Goal: Transaction & Acquisition: Purchase product/service

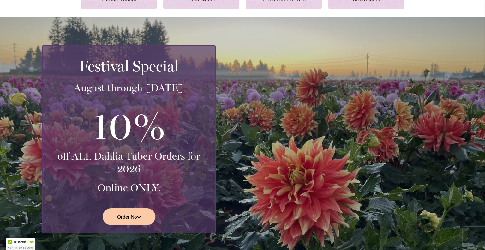
scroll to position [88, 0]
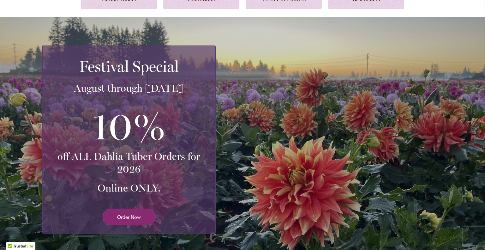
click at [132, 213] on span "Order Now" at bounding box center [129, 216] width 24 height 7
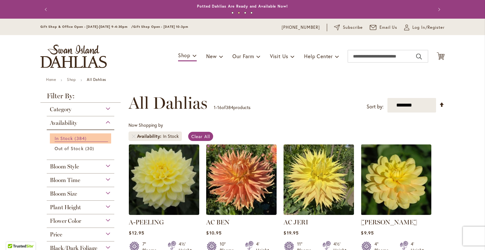
click at [81, 141] on span "384 items" at bounding box center [81, 138] width 13 height 7
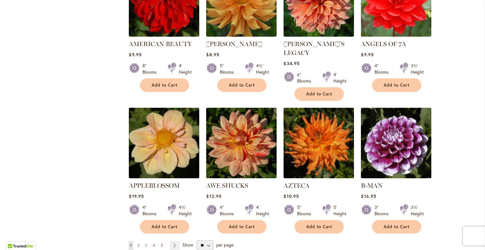
scroll to position [457, 0]
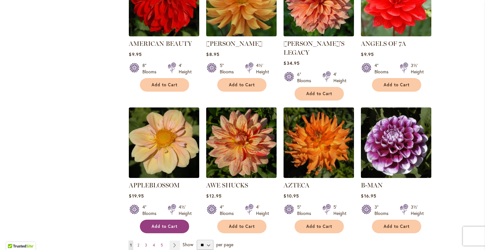
click at [155, 224] on span "Add to Cart" at bounding box center [165, 226] width 26 height 5
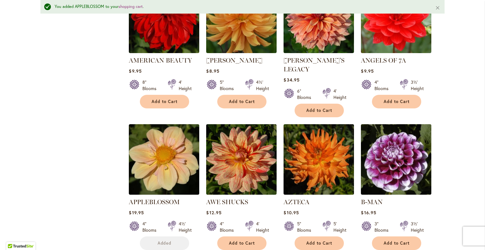
scroll to position [473, 0]
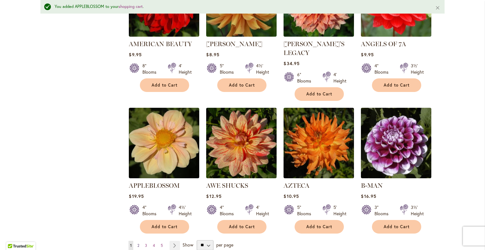
click at [137, 243] on span "2" at bounding box center [138, 245] width 2 height 5
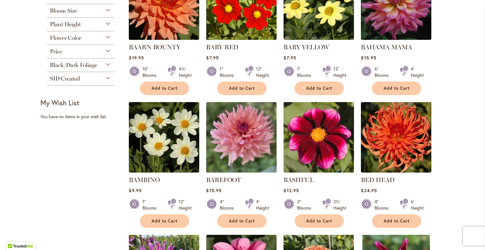
scroll to position [190, 0]
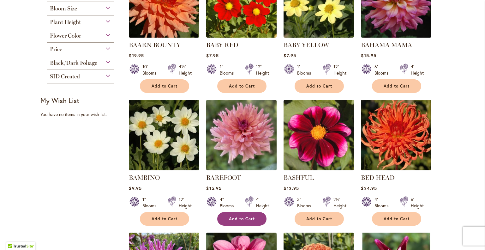
click at [236, 216] on span "Add to Cart" at bounding box center [242, 218] width 26 height 5
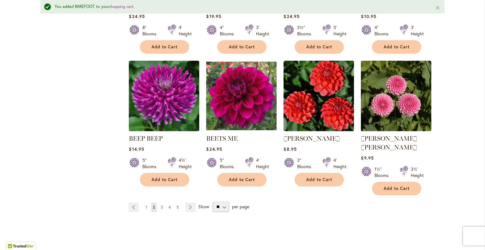
scroll to position [528, 0]
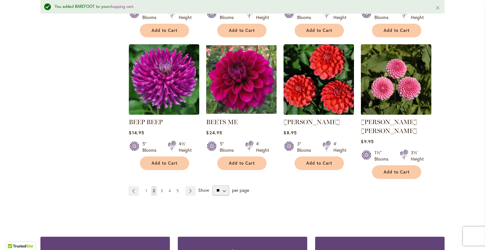
click at [161, 188] on span "3" at bounding box center [162, 190] width 2 height 5
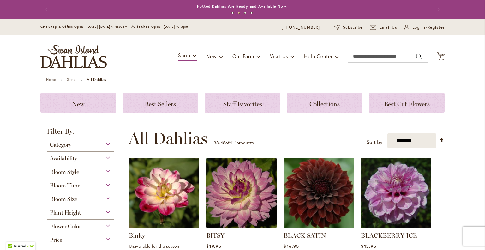
scroll to position [52, 0]
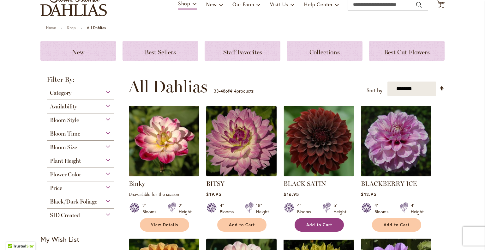
click at [313, 225] on span "Add to Cart" at bounding box center [319, 224] width 26 height 5
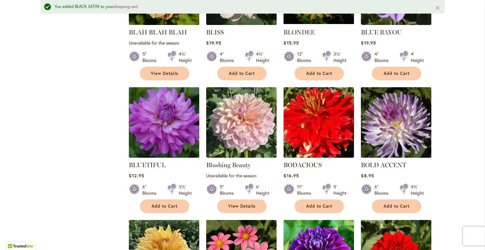
scroll to position [352, 0]
click at [249, 203] on span "View Details" at bounding box center [241, 205] width 27 height 5
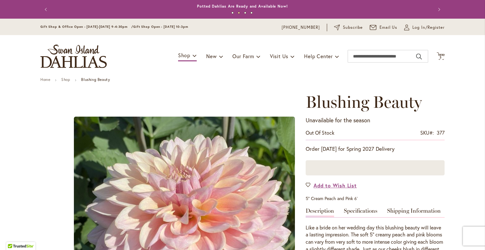
click at [41, 9] on button "Previous" at bounding box center [46, 9] width 13 height 13
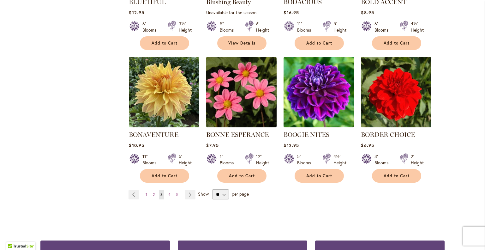
scroll to position [499, 0]
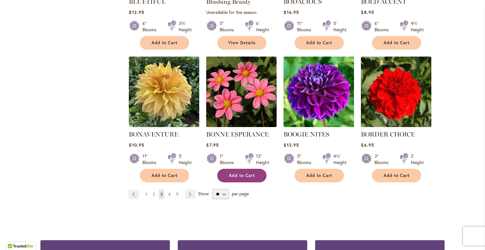
click at [241, 174] on span "Add to Cart" at bounding box center [242, 175] width 26 height 5
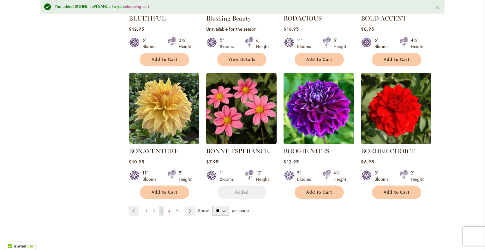
scroll to position [515, 0]
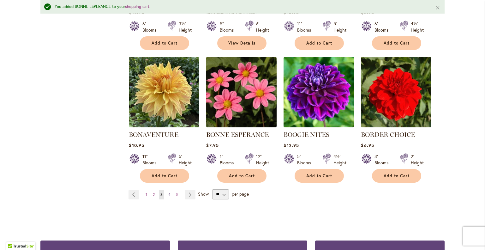
click at [168, 194] on span "4" at bounding box center [169, 194] width 2 height 5
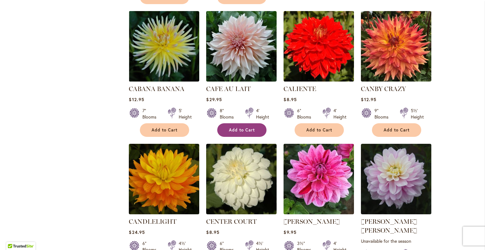
scroll to position [421, 0]
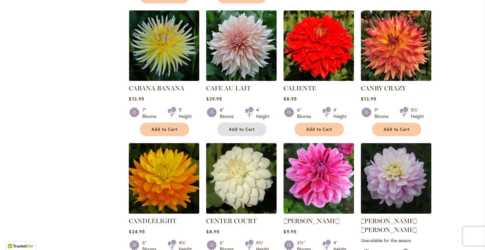
drag, startPoint x: 242, startPoint y: 121, endPoint x: 304, endPoint y: 184, distance: 89.1
click at [304, 184] on ol "BRANDON MICHAEL Rating: 90% 2 Reviews $22.95 12" Blooms 3' Height" at bounding box center [287, 7] width 316 height 542
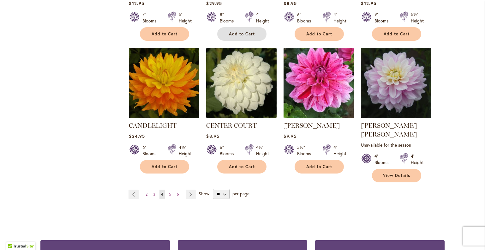
scroll to position [517, 0]
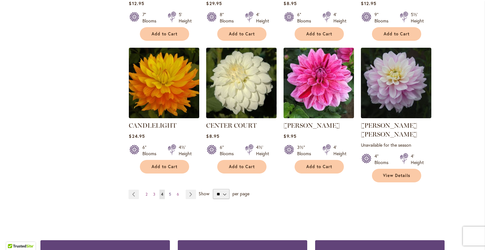
click at [169, 192] on span "5" at bounding box center [170, 194] width 2 height 5
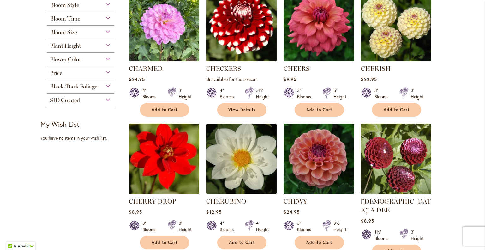
scroll to position [168, 0]
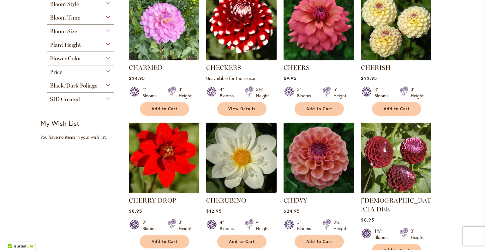
click at [335, 156] on img at bounding box center [319, 158] width 74 height 74
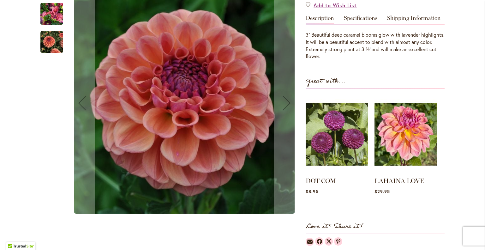
scroll to position [190, 0]
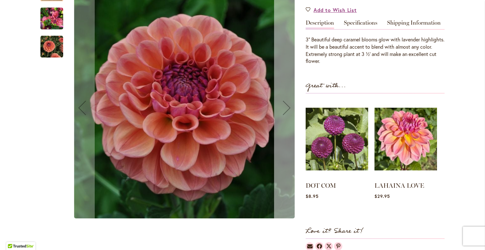
click at [280, 105] on div "Next" at bounding box center [286, 107] width 25 height 25
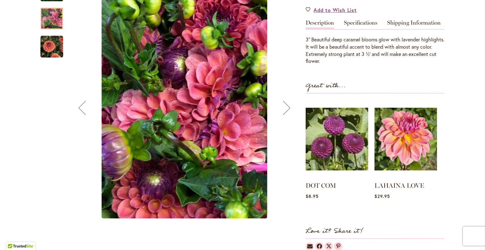
click at [280, 105] on div "Next" at bounding box center [286, 107] width 25 height 25
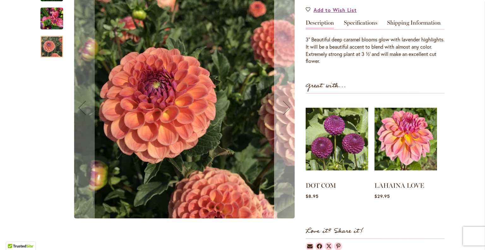
click at [280, 105] on div "Next" at bounding box center [286, 107] width 25 height 25
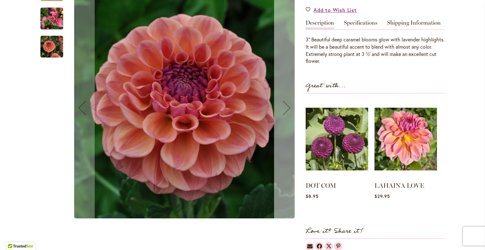
click at [280, 105] on div "Next" at bounding box center [286, 107] width 25 height 25
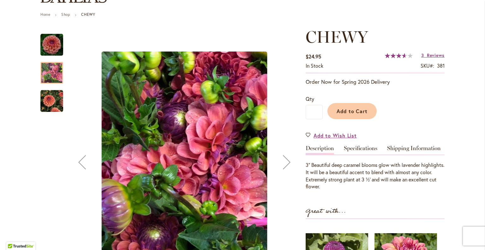
scroll to position [65, 0]
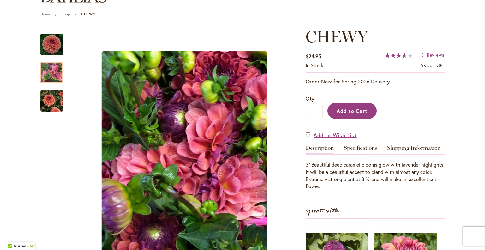
click at [357, 103] on button "Add to Cart" at bounding box center [352, 111] width 49 height 16
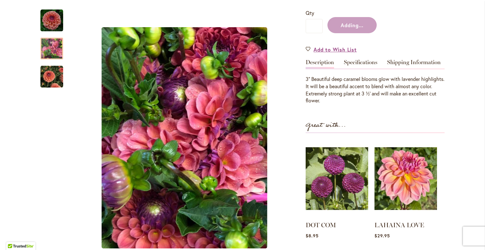
scroll to position [153, 0]
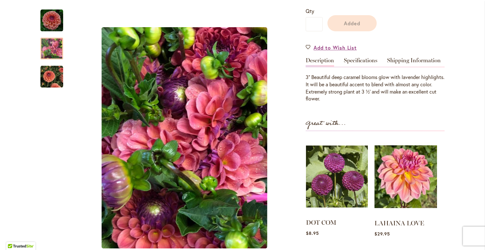
click at [335, 168] on img at bounding box center [337, 176] width 62 height 77
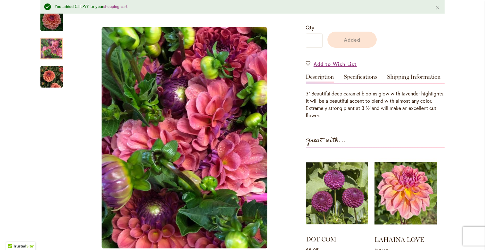
scroll to position [169, 0]
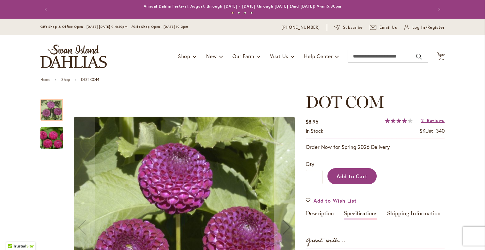
click at [344, 179] on button "Add to Cart" at bounding box center [352, 176] width 49 height 16
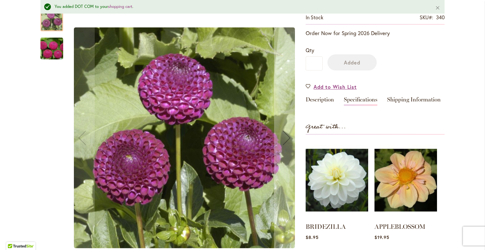
scroll to position [147, 0]
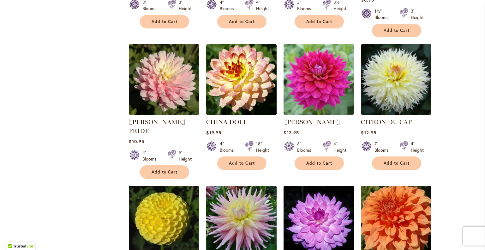
scroll to position [388, 0]
click at [154, 169] on span "Add to Cart" at bounding box center [165, 171] width 26 height 5
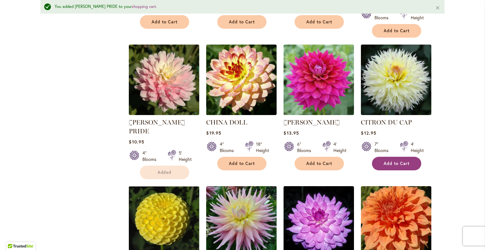
click at [386, 161] on span "Add to Cart" at bounding box center [397, 163] width 26 height 5
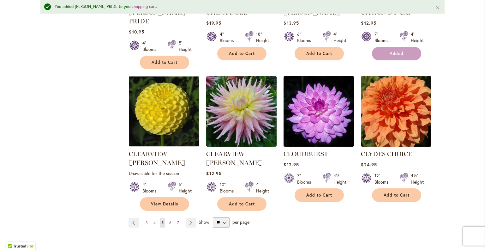
scroll to position [514, 0]
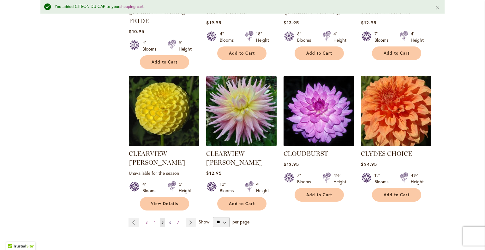
click at [169, 220] on span "6" at bounding box center [170, 222] width 2 height 5
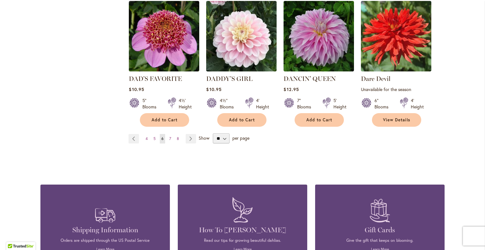
scroll to position [594, 0]
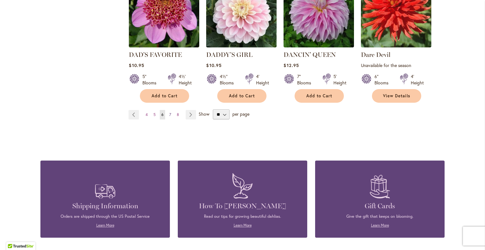
click at [169, 112] on span "7" at bounding box center [170, 114] width 2 height 5
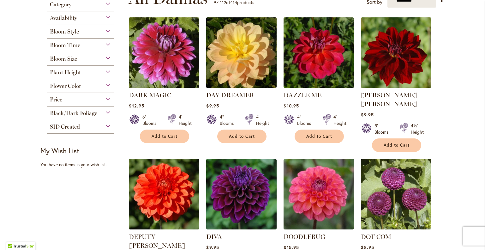
scroll to position [140, 0]
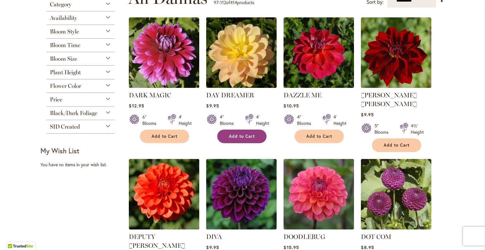
click at [231, 132] on button "Add to Cart" at bounding box center [241, 137] width 49 height 14
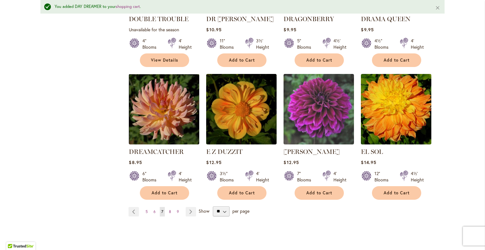
scroll to position [561, 0]
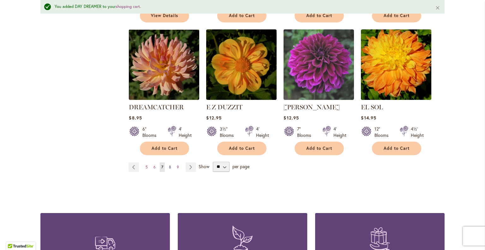
click at [169, 162] on link "Page 8" at bounding box center [169, 166] width 5 height 9
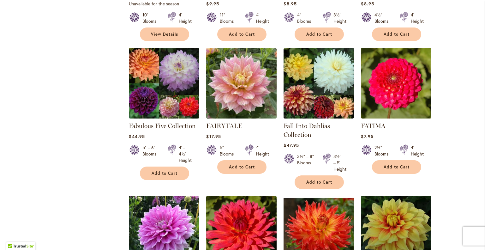
scroll to position [384, 0]
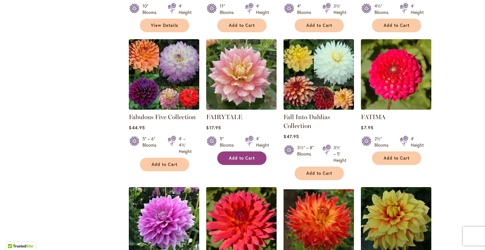
click at [243, 160] on button "Add to Cart" at bounding box center [241, 158] width 49 height 14
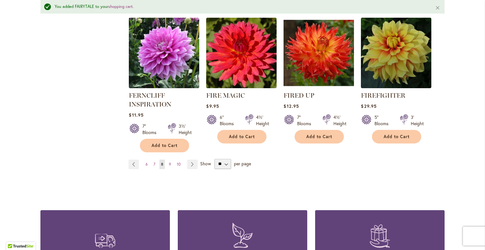
scroll to position [614, 0]
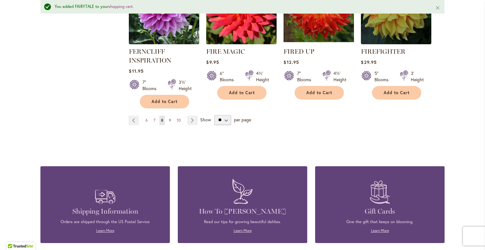
click at [169, 118] on span "9" at bounding box center [170, 120] width 2 height 5
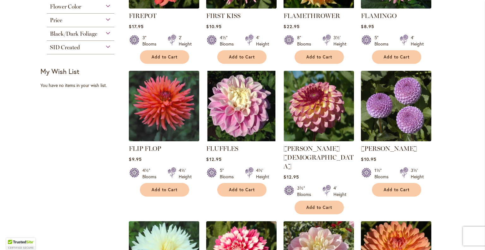
scroll to position [220, 0]
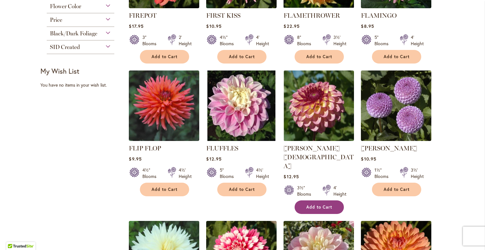
click at [318, 204] on span "Add to Cart" at bounding box center [319, 206] width 26 height 5
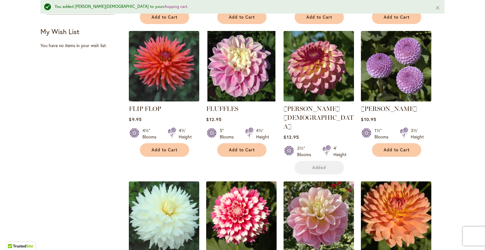
scroll to position [292, 0]
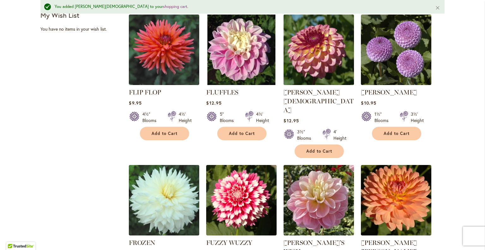
click at [318, 56] on img at bounding box center [319, 50] width 74 height 74
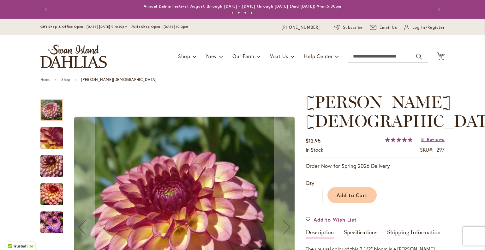
scroll to position [175, 0]
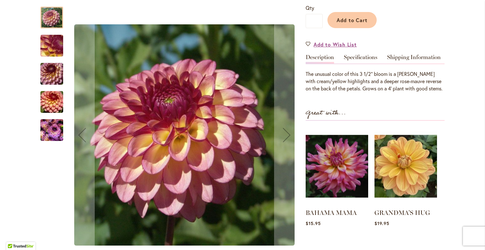
click at [51, 59] on img "Foxy Lady" at bounding box center [51, 74] width 45 height 30
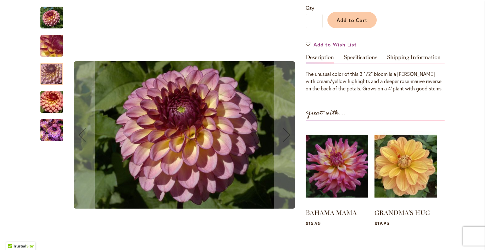
click at [53, 87] on img "Foxy Lady" at bounding box center [51, 102] width 45 height 30
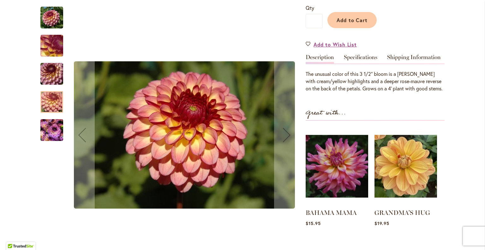
click at [53, 115] on img "Foxy Lady" at bounding box center [51, 130] width 23 height 30
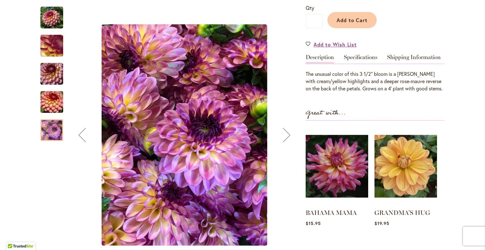
click at [55, 87] on img "Foxy Lady" at bounding box center [51, 102] width 45 height 30
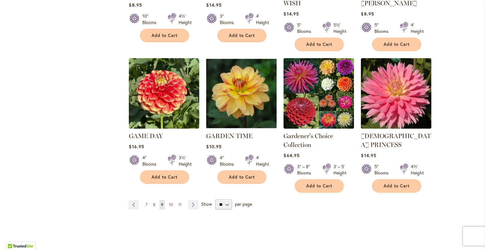
scroll to position [530, 0]
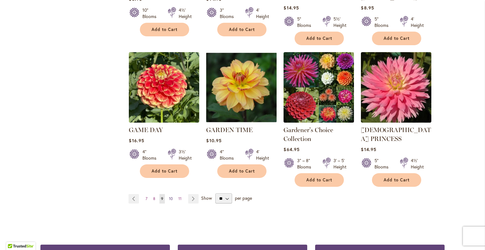
click at [169, 196] on span "10" at bounding box center [171, 198] width 4 height 5
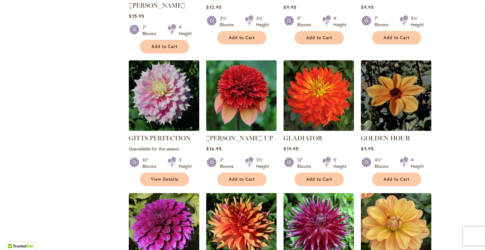
scroll to position [372, 0]
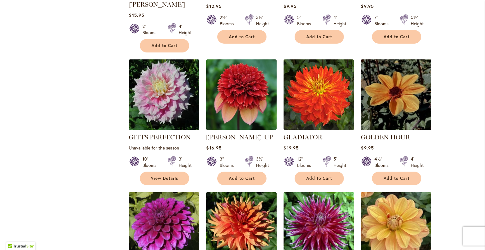
click at [397, 97] on img at bounding box center [396, 95] width 74 height 74
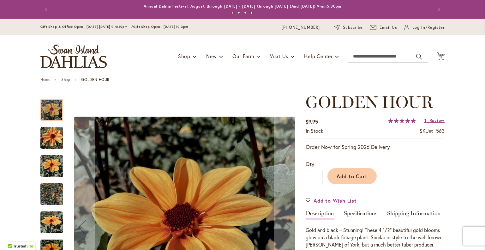
scroll to position [153, 0]
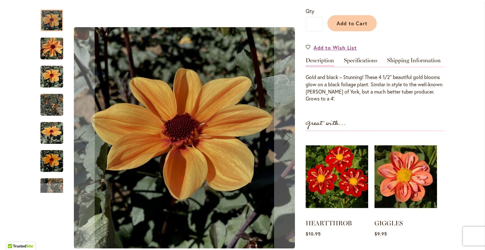
click at [51, 134] on img "Golden Hour" at bounding box center [51, 133] width 23 height 30
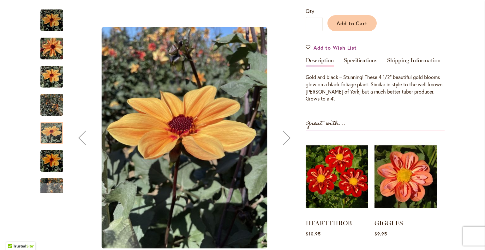
click at [51, 163] on img "Golden Hour" at bounding box center [51, 161] width 23 height 30
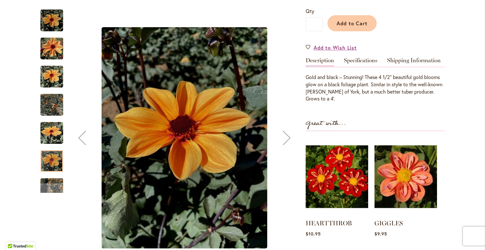
click at [48, 55] on img "Golden Hour" at bounding box center [51, 48] width 23 height 30
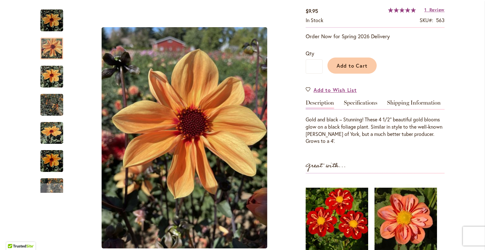
scroll to position [33, 0]
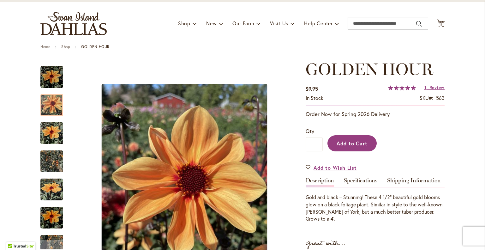
click at [360, 141] on span "Add to Cart" at bounding box center [352, 143] width 31 height 7
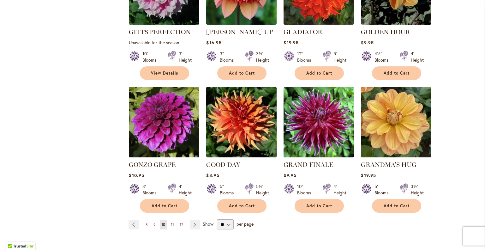
scroll to position [495, 0]
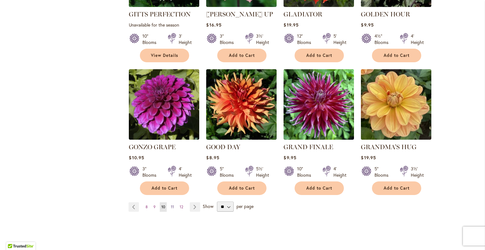
click at [173, 202] on link "Page 11" at bounding box center [172, 206] width 6 height 9
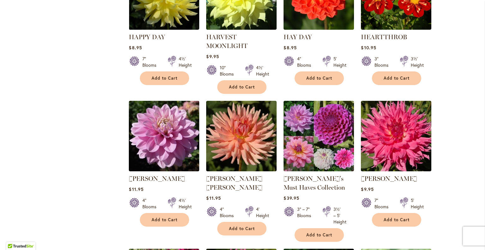
scroll to position [331, 0]
click at [253, 223] on button "Add to Cart" at bounding box center [241, 229] width 49 height 14
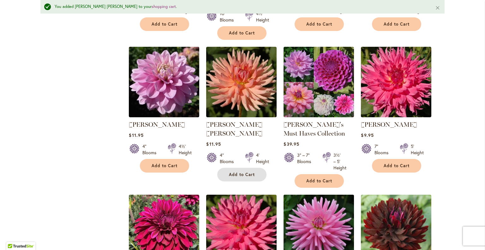
scroll to position [401, 0]
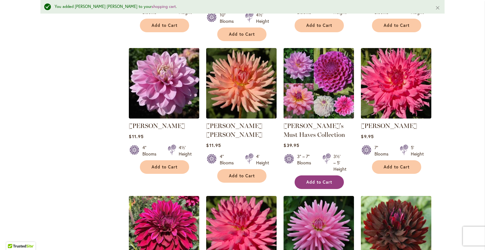
click at [319, 183] on span "Add to Cart" at bounding box center [319, 181] width 26 height 5
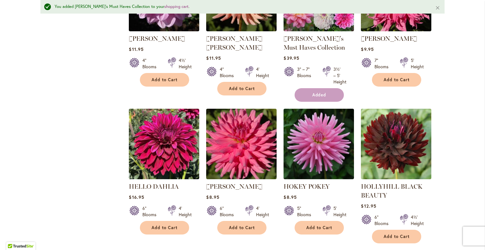
scroll to position [546, 0]
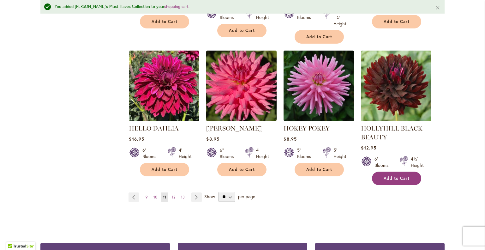
click at [389, 178] on span "Add to Cart" at bounding box center [397, 178] width 26 height 5
click at [172, 195] on span "12" at bounding box center [173, 197] width 3 height 5
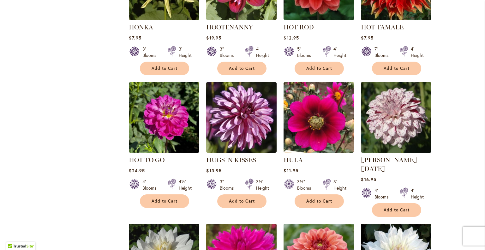
scroll to position [341, 0]
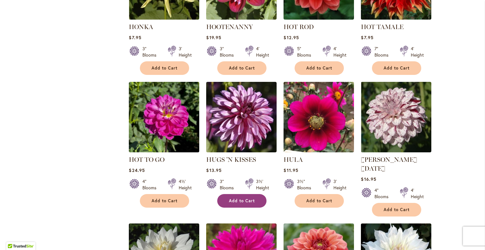
click at [245, 198] on span "Add to Cart" at bounding box center [242, 200] width 26 height 5
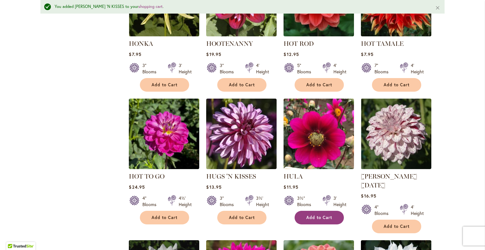
click at [317, 212] on button "Add to Cart" at bounding box center [319, 218] width 49 height 14
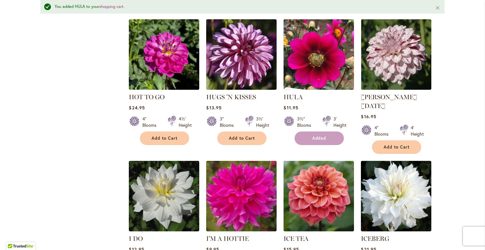
scroll to position [501, 0]
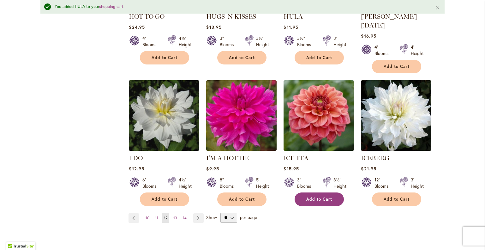
click at [316, 192] on button "Add to Cart" at bounding box center [319, 199] width 49 height 14
click at [173, 215] on span "13" at bounding box center [175, 217] width 4 height 5
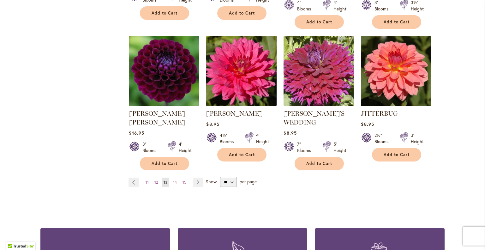
scroll to position [535, 0]
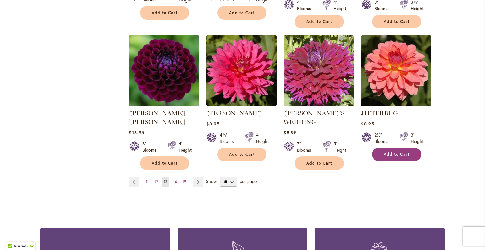
click at [401, 152] on span "Add to Cart" at bounding box center [397, 154] width 26 height 5
click at [173, 179] on span "14" at bounding box center [175, 181] width 4 height 5
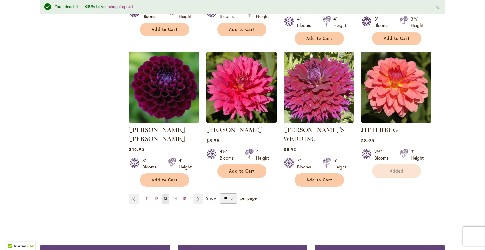
scroll to position [552, 0]
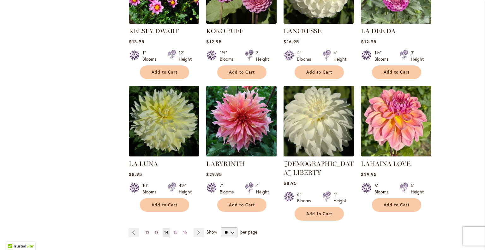
scroll to position [470, 0]
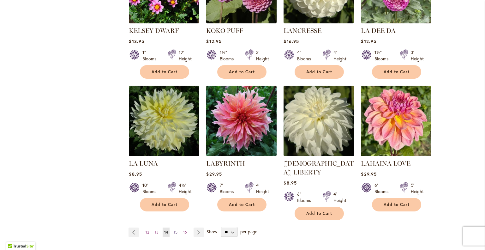
click at [176, 227] on link "Page 15" at bounding box center [175, 231] width 7 height 9
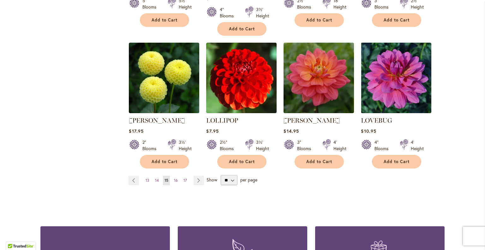
scroll to position [531, 0]
click at [174, 178] on span "16" at bounding box center [176, 180] width 4 height 5
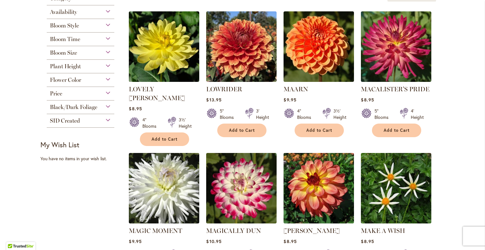
scroll to position [147, 0]
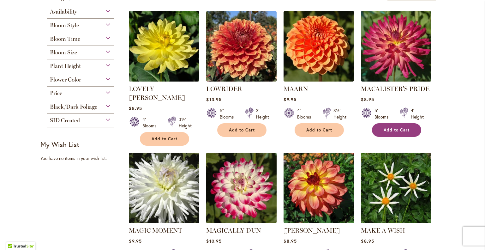
click at [391, 129] on span "Add to Cart" at bounding box center [397, 129] width 26 height 5
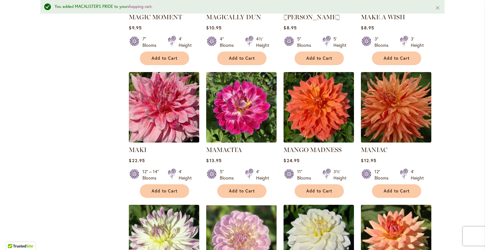
scroll to position [377, 0]
click at [170, 188] on span "Add to Cart" at bounding box center [165, 190] width 26 height 5
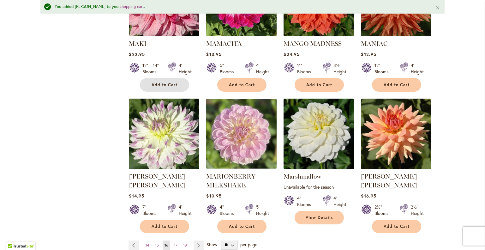
scroll to position [530, 0]
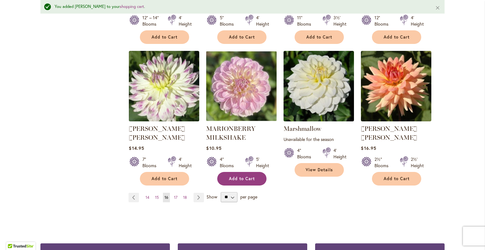
click at [228, 172] on button "Add to Cart" at bounding box center [241, 179] width 49 height 14
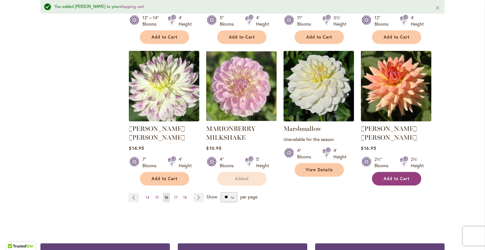
click at [390, 176] on span "Add to Cart" at bounding box center [397, 178] width 26 height 5
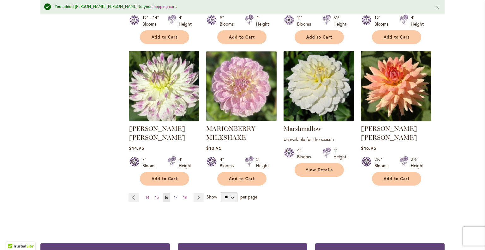
click at [176, 193] on link "Page 17" at bounding box center [175, 197] width 7 height 9
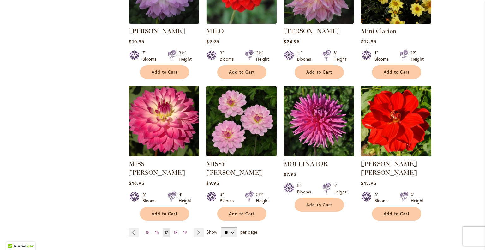
scroll to position [470, 0]
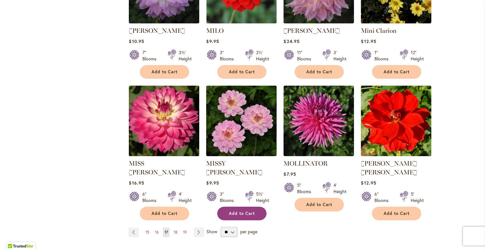
click at [237, 211] on span "Add to Cart" at bounding box center [242, 213] width 26 height 5
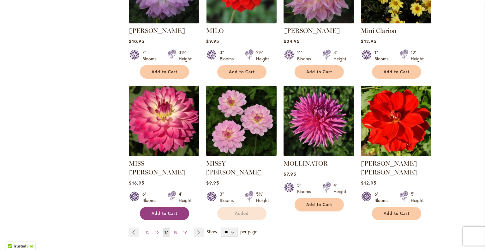
click at [174, 211] on span "Add to Cart" at bounding box center [165, 213] width 26 height 5
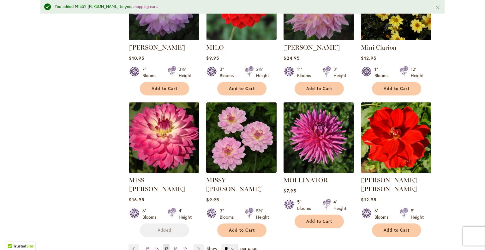
scroll to position [486, 0]
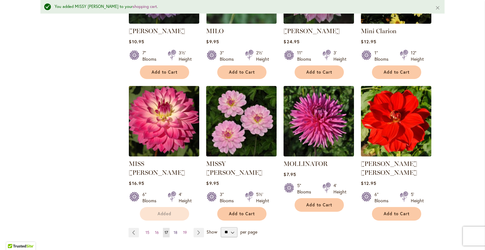
click at [174, 230] on span "18" at bounding box center [176, 232] width 4 height 5
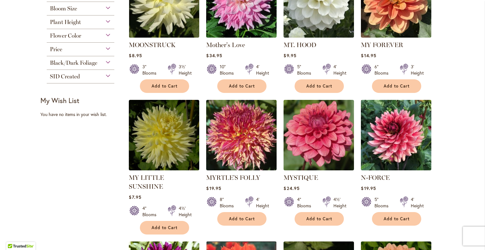
scroll to position [195, 0]
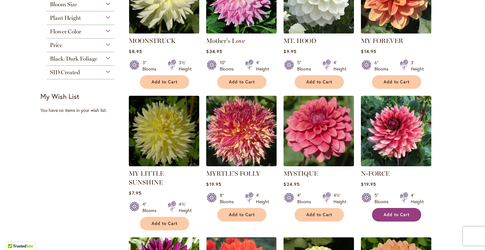
click at [395, 210] on button "Add to Cart" at bounding box center [396, 215] width 49 height 14
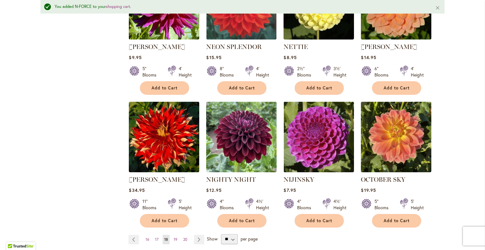
scroll to position [496, 0]
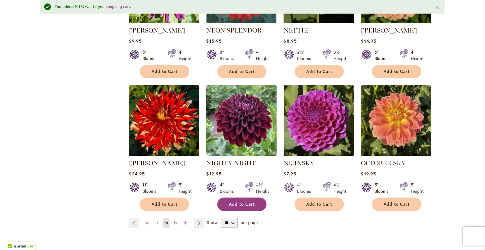
click at [245, 202] on span "Add to Cart" at bounding box center [242, 204] width 26 height 5
click at [174, 220] on span "19" at bounding box center [176, 222] width 4 height 5
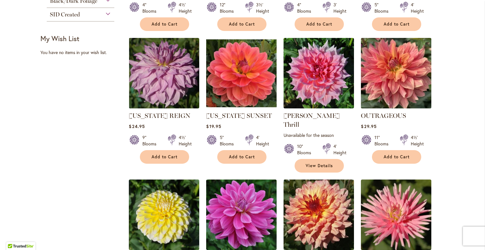
scroll to position [253, 0]
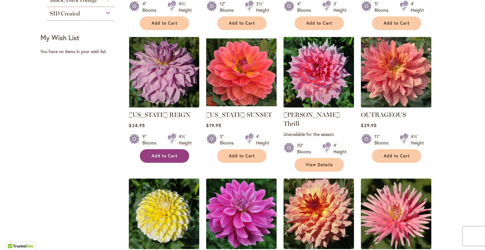
click at [171, 153] on span "Add to Cart" at bounding box center [165, 155] width 26 height 5
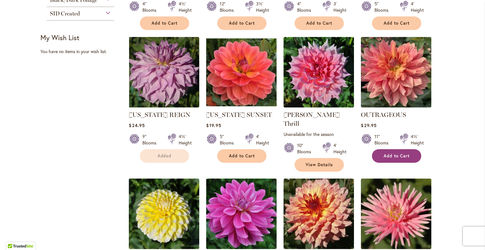
click at [405, 153] on span "Add to Cart" at bounding box center [397, 155] width 26 height 5
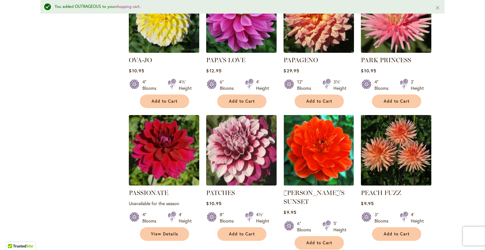
scroll to position [549, 0]
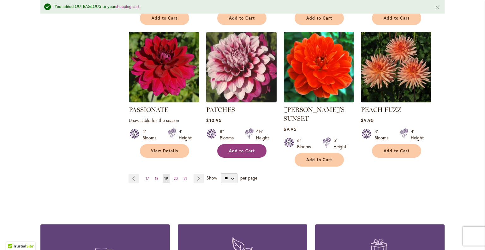
click at [232, 148] on span "Add to Cart" at bounding box center [242, 150] width 26 height 5
click at [174, 176] on span "20" at bounding box center [176, 178] width 4 height 5
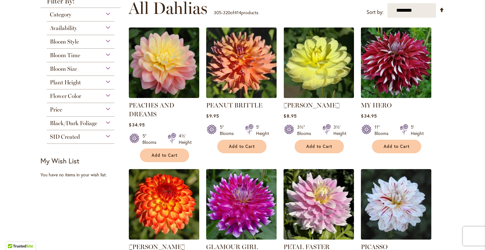
scroll to position [130, 0]
click at [237, 146] on span "Add to Cart" at bounding box center [242, 146] width 26 height 5
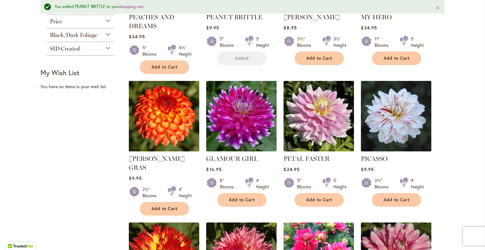
scroll to position [404, 0]
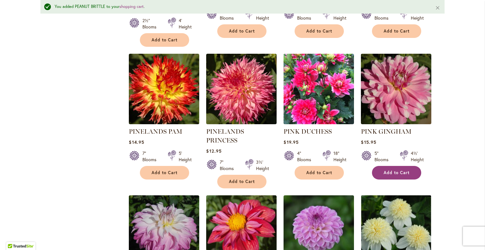
click at [394, 170] on span "Add to Cart" at bounding box center [397, 172] width 26 height 5
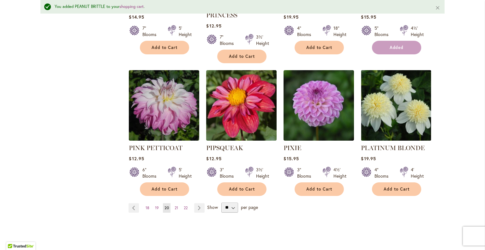
scroll to position [536, 0]
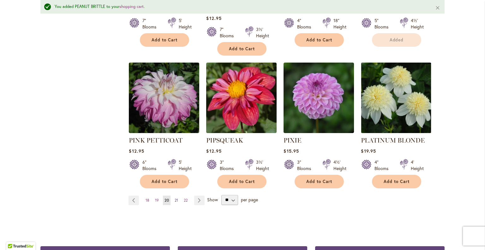
click at [175, 198] on span "21" at bounding box center [176, 200] width 3 height 5
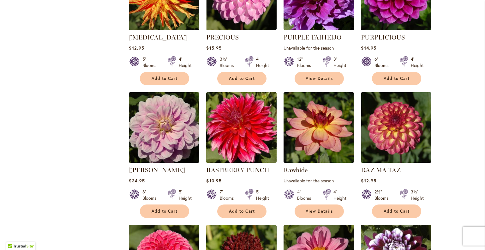
scroll to position [340, 0]
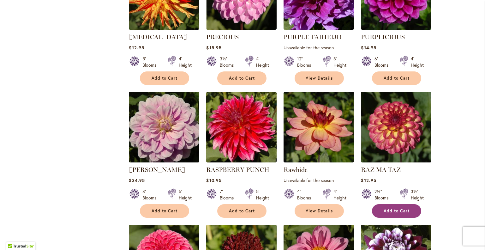
click at [401, 210] on span "Add to Cart" at bounding box center [397, 210] width 26 height 5
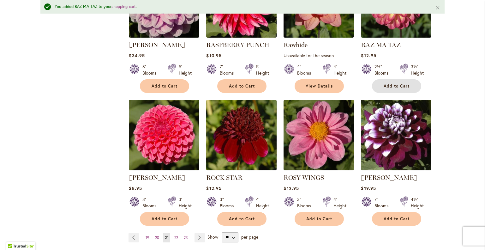
scroll to position [507, 0]
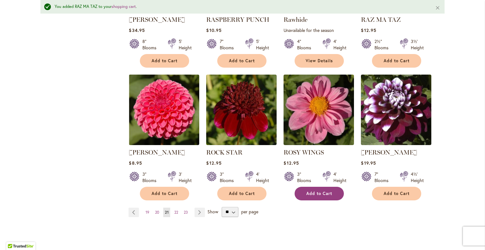
click at [317, 193] on span "Add to Cart" at bounding box center [319, 193] width 26 height 5
click at [176, 210] on span "22" at bounding box center [176, 212] width 4 height 5
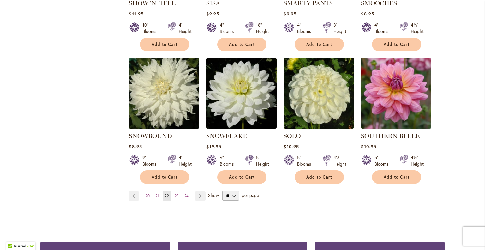
scroll to position [506, 0]
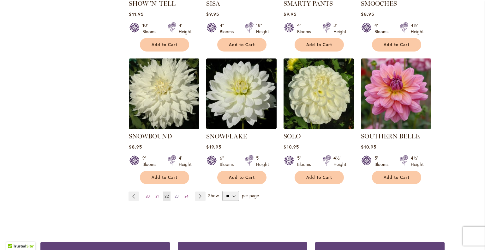
click at [176, 194] on span "23" at bounding box center [177, 196] width 4 height 5
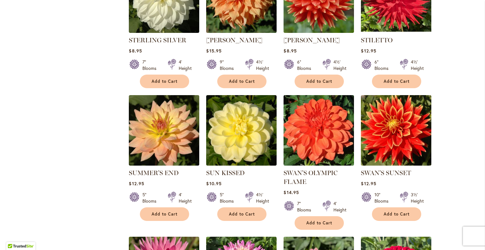
scroll to position [328, 0]
click at [163, 211] on span "Add to Cart" at bounding box center [165, 213] width 26 height 5
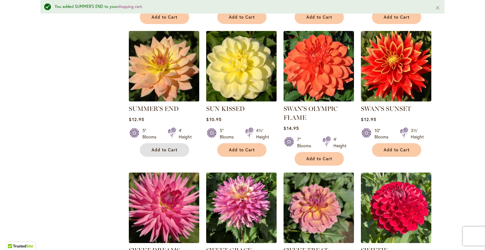
scroll to position [414, 0]
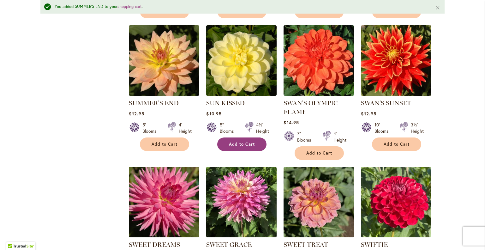
click at [222, 144] on button "Add to Cart" at bounding box center [241, 144] width 49 height 14
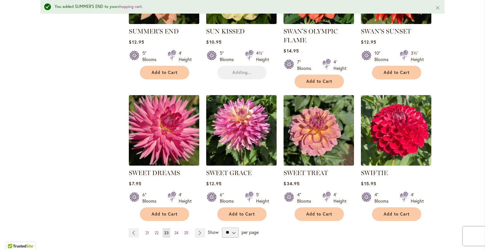
scroll to position [492, 0]
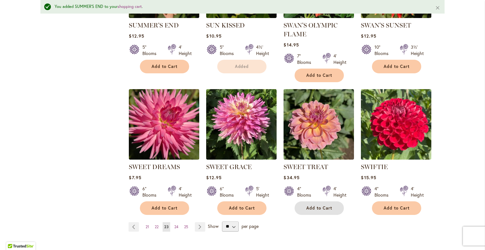
click at [327, 206] on span "Add to Cart" at bounding box center [319, 207] width 26 height 5
click at [177, 224] on link "Page 24" at bounding box center [176, 226] width 7 height 9
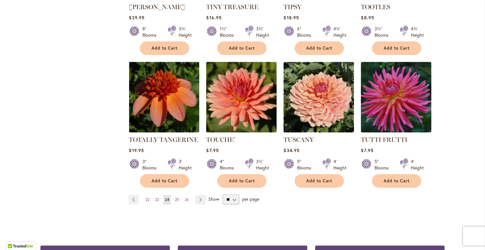
scroll to position [503, 0]
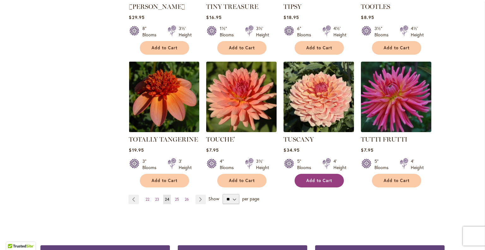
click at [311, 178] on span "Add to Cart" at bounding box center [319, 180] width 26 height 5
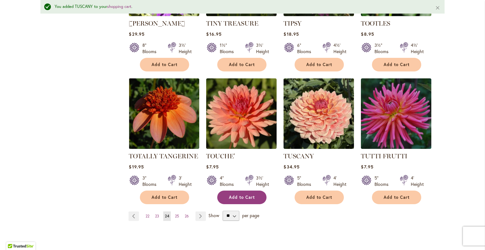
scroll to position [519, 0]
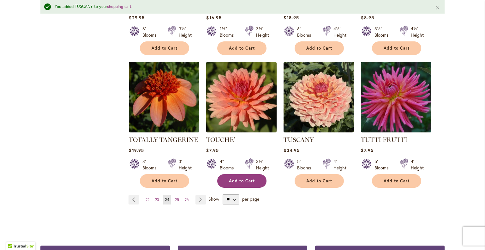
click at [245, 178] on span "Add to Cart" at bounding box center [242, 180] width 26 height 5
click at [176, 197] on span "25" at bounding box center [177, 199] width 4 height 5
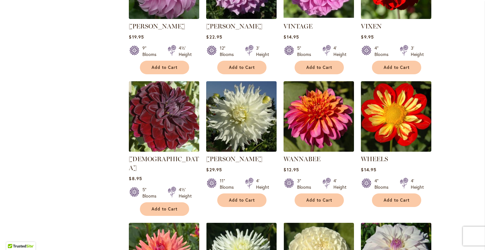
scroll to position [342, 0]
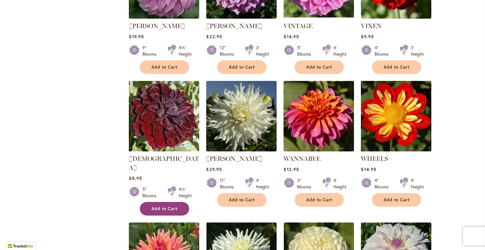
click at [163, 206] on span "Add to Cart" at bounding box center [165, 208] width 26 height 5
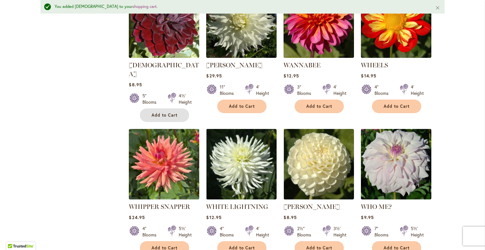
scroll to position [541, 0]
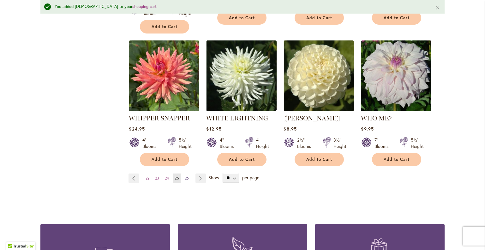
click at [185, 176] on span "26" at bounding box center [187, 178] width 4 height 5
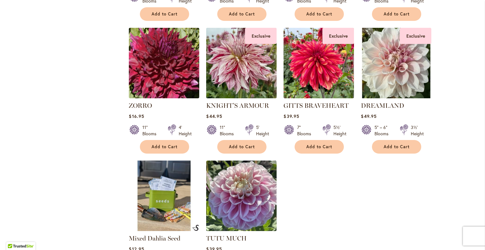
scroll to position [396, 0]
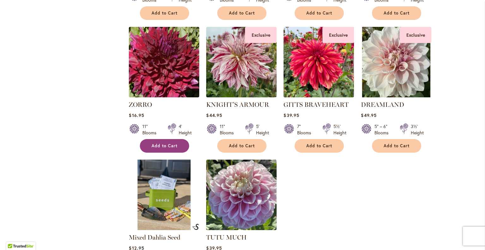
click at [172, 147] on button "Add to Cart" at bounding box center [164, 146] width 49 height 14
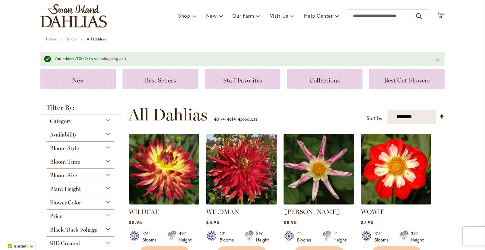
scroll to position [0, 0]
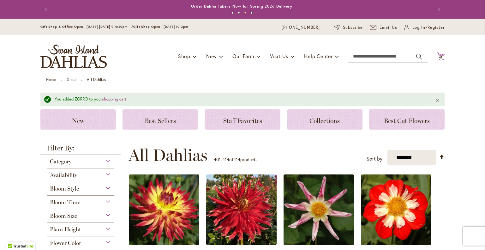
click at [438, 52] on icon "Cart .cls-1 { fill: #231f20; }" at bounding box center [441, 56] width 8 height 8
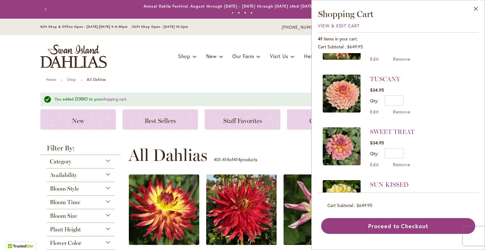
scroll to position [176, 0]
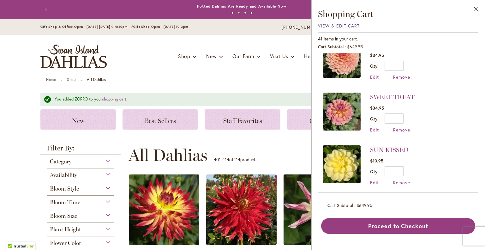
click at [321, 24] on span "View & Edit Cart" at bounding box center [339, 26] width 42 height 6
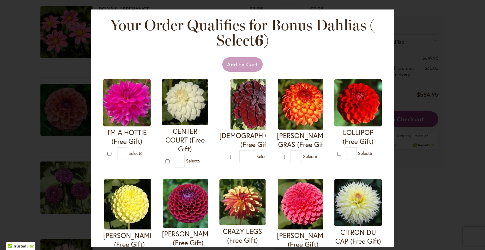
scroll to position [404, 0]
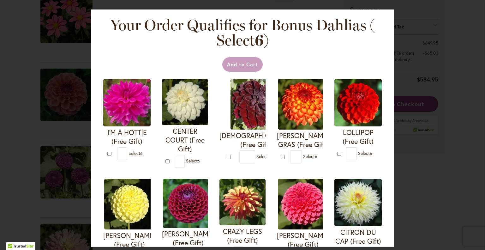
click at [0, 250] on div at bounding box center [0, 250] width 0 height 0
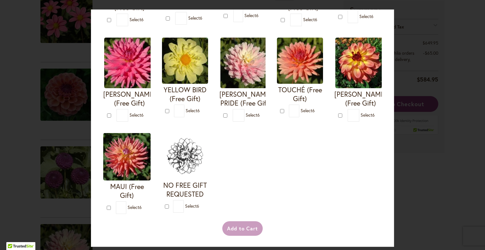
scroll to position [302, 0]
click at [26, 85] on div "Your Order Qualifies for Bonus Dahlias ( Select 6 ) Add to Cart I'M A HOTTIE (F…" at bounding box center [242, 125] width 485 height 250
type input "*"
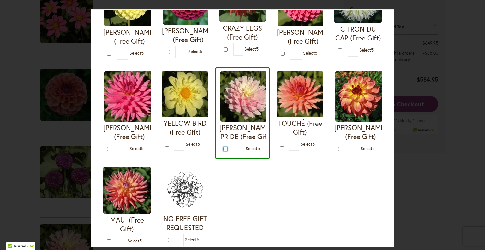
scroll to position [203, 0]
type input "*"
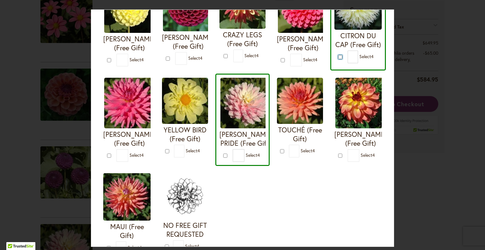
scroll to position [225, 0]
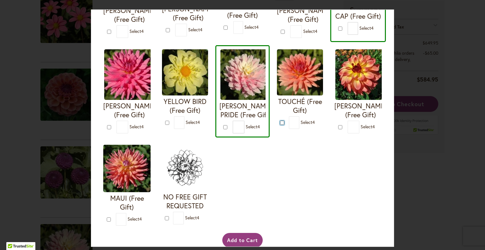
type input "*"
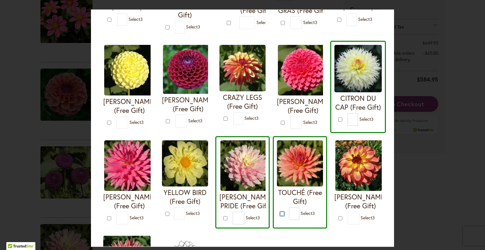
scroll to position [133, 0]
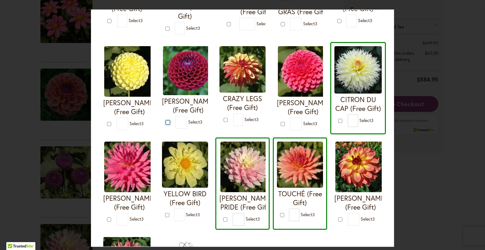
type input "*"
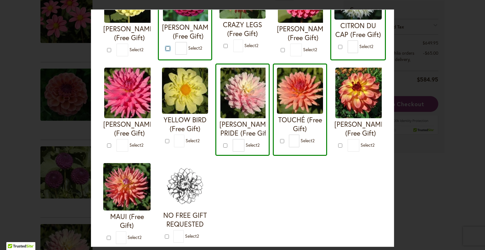
scroll to position [207, 0]
type input "*"
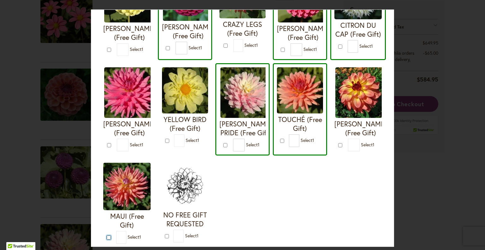
type input "*"
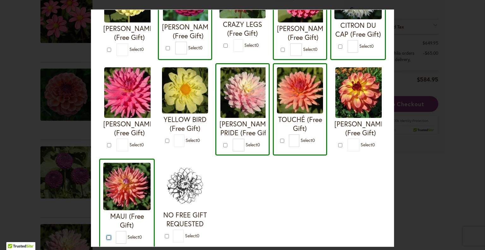
scroll to position [328, 0]
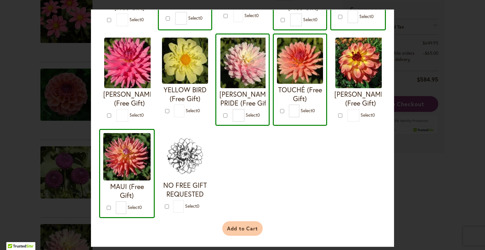
click at [248, 226] on button "Add to Cart" at bounding box center [242, 228] width 41 height 15
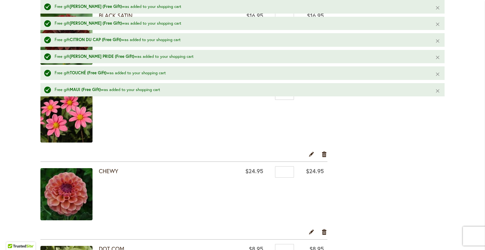
scroll to position [389, 0]
drag, startPoint x: 75, startPoint y: 195, endPoint x: 118, endPoint y: 212, distance: 46.4
click at [118, 212] on div "CHEWY" at bounding box center [167, 195] width 136 height 54
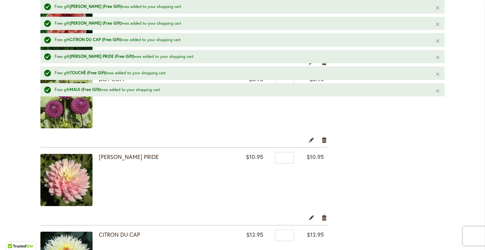
scroll to position [558, 0]
click at [0, 250] on div at bounding box center [0, 250] width 0 height 0
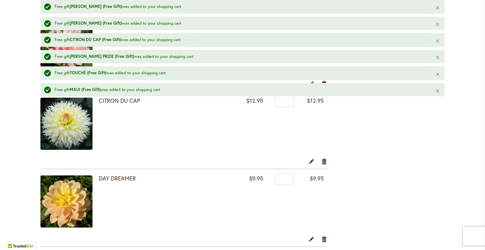
scroll to position [699, 0]
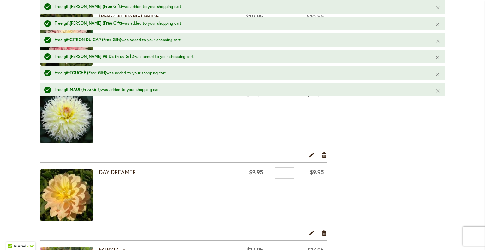
click at [69, 195] on img at bounding box center [66, 195] width 52 height 52
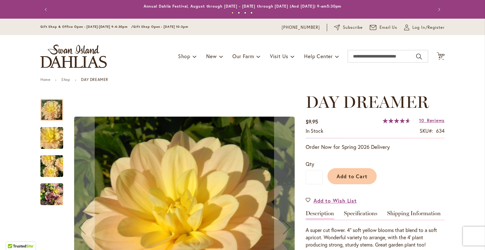
click at [51, 135] on img "DAY DREAMER" at bounding box center [51, 138] width 45 height 30
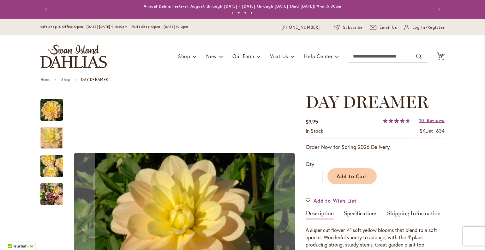
click at [44, 169] on img "DAY DREAMER" at bounding box center [51, 166] width 45 height 30
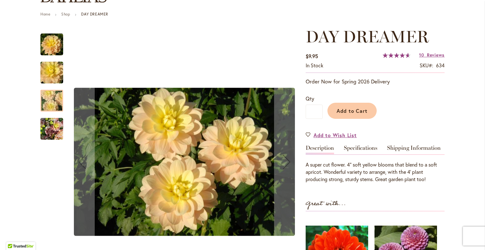
scroll to position [66, 0]
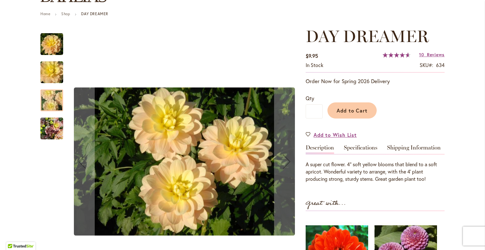
click at [52, 130] on img "DAY DREAMER" at bounding box center [51, 128] width 23 height 30
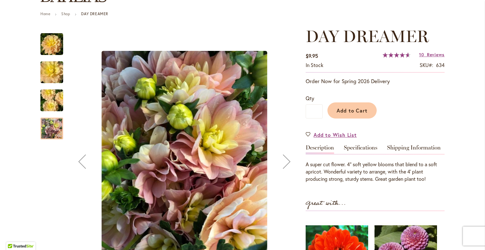
click at [55, 103] on img "DAY DREAMER" at bounding box center [51, 100] width 45 height 30
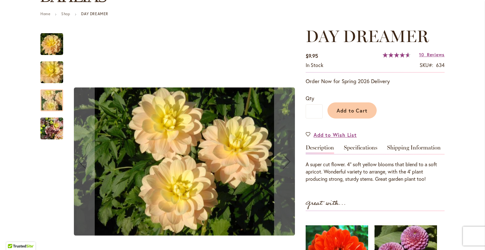
click at [57, 61] on img "DAY DREAMER" at bounding box center [51, 72] width 45 height 30
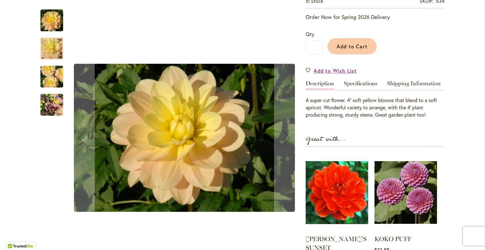
scroll to position [130, 0]
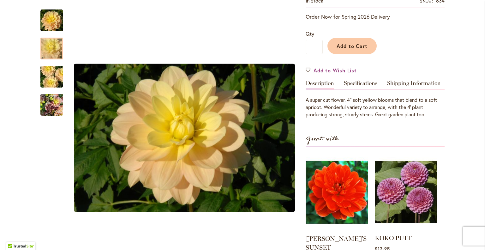
click at [388, 183] on img at bounding box center [406, 191] width 62 height 77
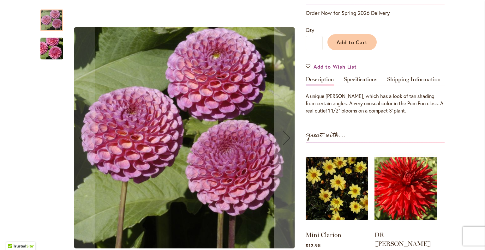
scroll to position [128, 0]
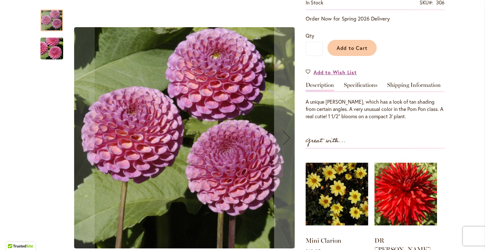
click at [51, 19] on div at bounding box center [51, 20] width 23 height 22
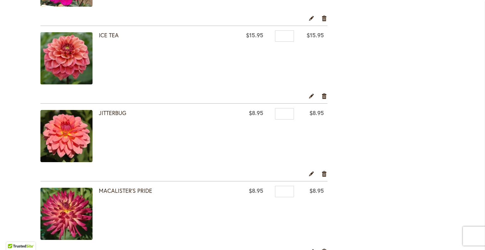
scroll to position [1435, 0]
click at [322, 93] on link "Remove item" at bounding box center [325, 95] width 6 height 7
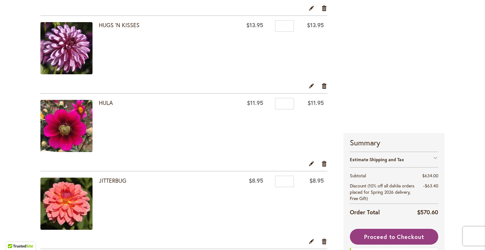
scroll to position [1291, 0]
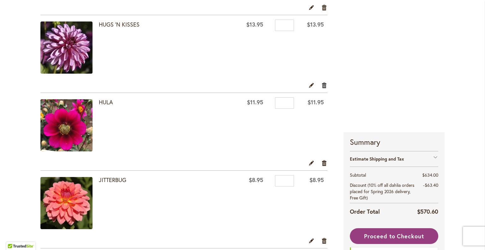
click at [323, 81] on link "Remove item" at bounding box center [325, 84] width 6 height 7
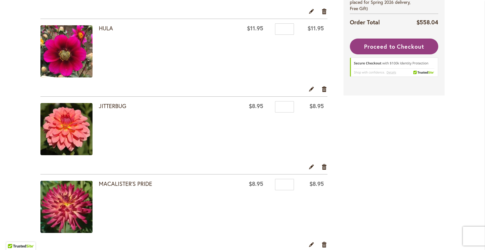
scroll to position [1287, 0]
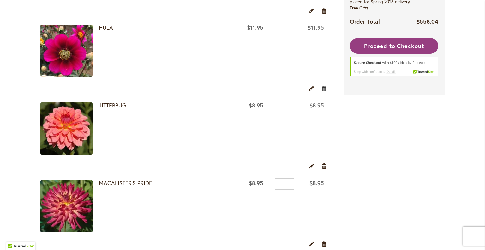
click at [322, 85] on link "Remove item" at bounding box center [325, 88] width 6 height 7
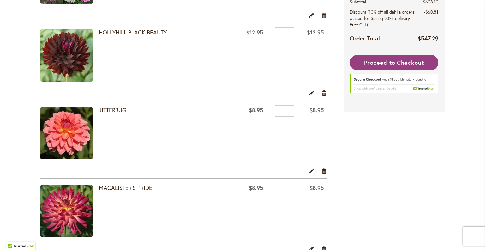
scroll to position [1208, 0]
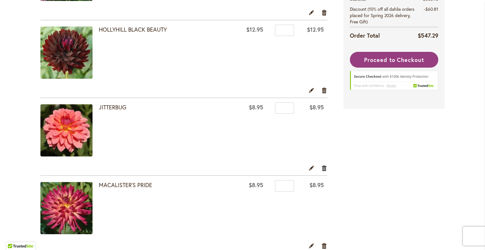
click at [322, 166] on link "Remove item" at bounding box center [325, 167] width 6 height 7
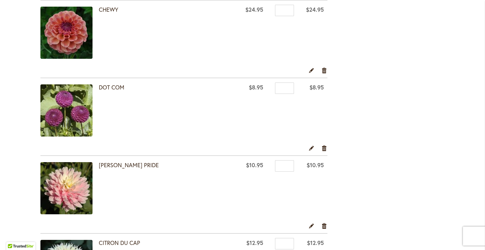
scroll to position [453, 0]
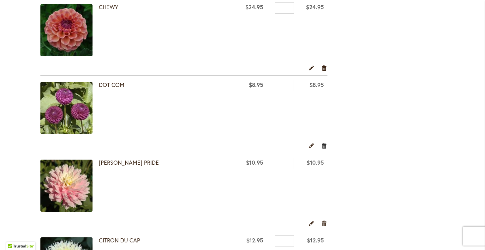
click at [323, 145] on link "Remove item" at bounding box center [325, 145] width 6 height 7
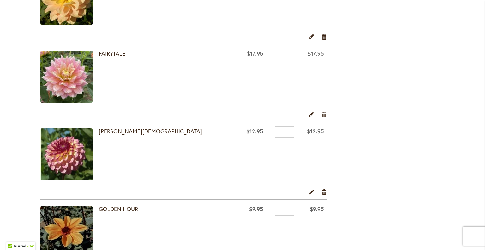
scroll to position [718, 0]
click at [171, 117] on div "Edit Remove item" at bounding box center [183, 116] width 287 height 11
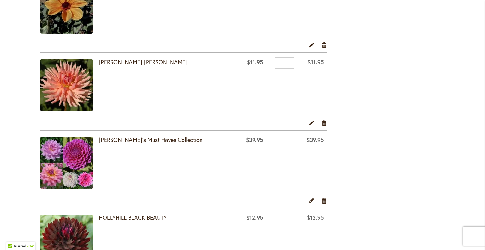
scroll to position [943, 0]
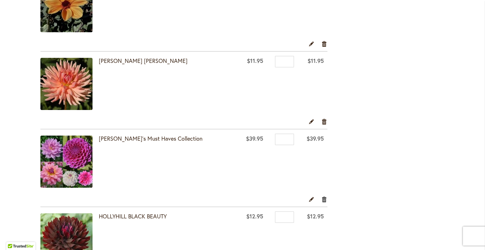
click at [323, 196] on link "Remove item" at bounding box center [325, 199] width 6 height 7
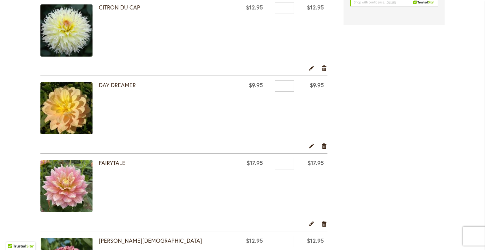
scroll to position [608, 0]
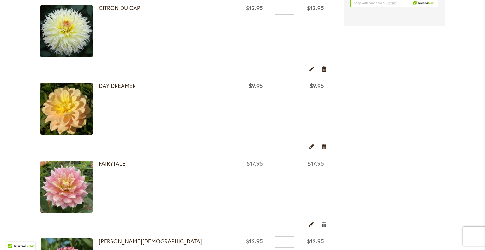
click at [322, 224] on link "Remove item" at bounding box center [325, 223] width 6 height 7
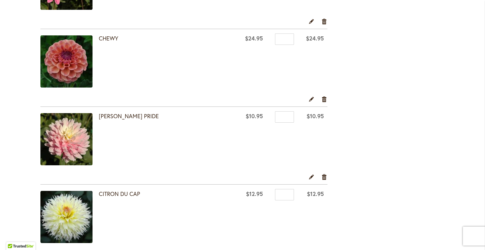
scroll to position [430, 0]
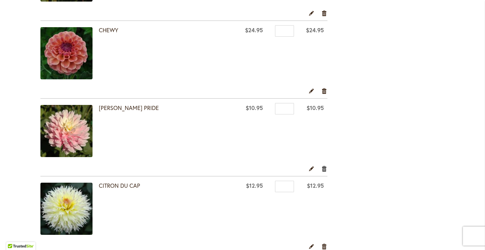
click at [322, 169] on link "Remove item" at bounding box center [325, 168] width 6 height 7
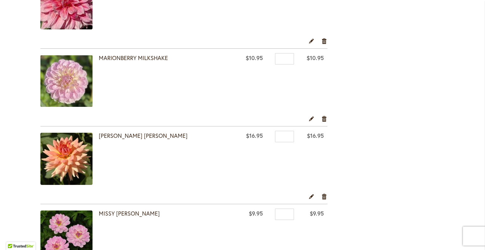
scroll to position [1085, 0]
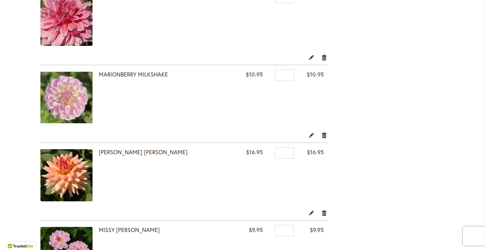
click at [323, 210] on link "Remove item" at bounding box center [325, 212] width 6 height 7
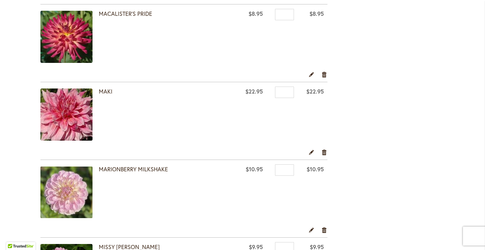
scroll to position [991, 0]
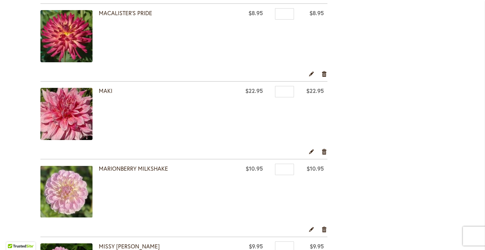
click at [0, 250] on div at bounding box center [0, 250] width 0 height 0
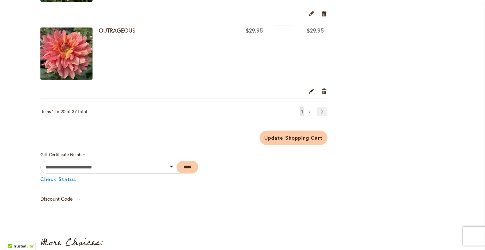
scroll to position [1611, 0]
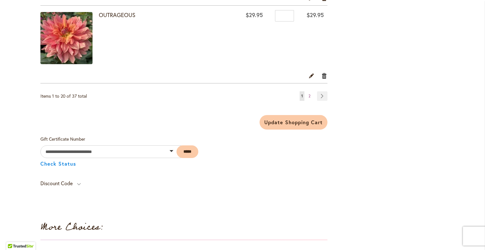
click at [323, 73] on link "Remove item" at bounding box center [325, 75] width 6 height 7
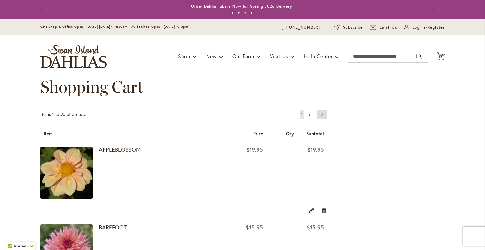
click at [317, 117] on link "Page Next" at bounding box center [322, 114] width 10 height 9
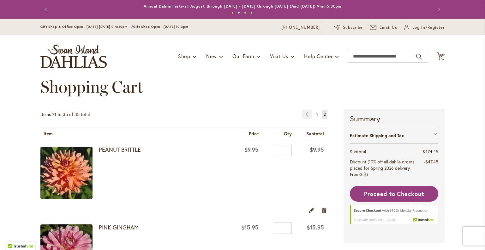
click at [68, 161] on img at bounding box center [66, 173] width 52 height 52
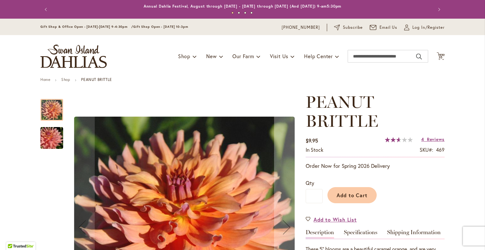
click at [45, 139] on img "PEANUT BRITTLE" at bounding box center [51, 138] width 45 height 30
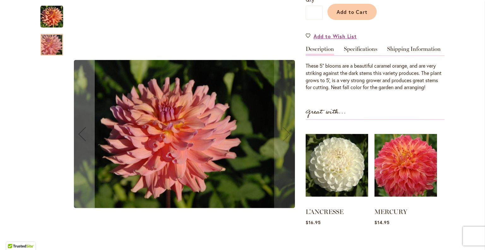
scroll to position [186, 0]
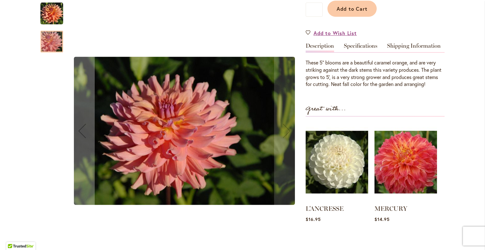
click at [46, 10] on img "PEANUT BRITTLE" at bounding box center [51, 13] width 23 height 23
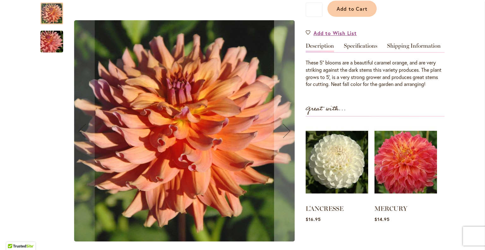
click at [45, 50] on img "PEANUT BRITTLE" at bounding box center [51, 41] width 45 height 30
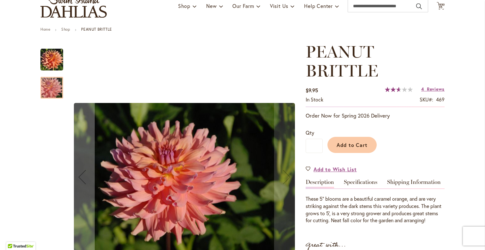
scroll to position [39, 0]
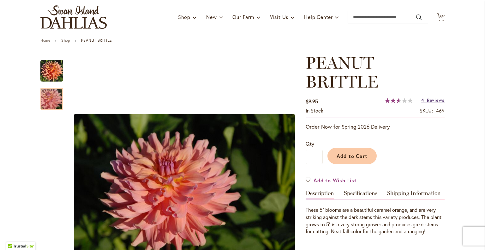
click at [432, 99] on span "Reviews" at bounding box center [436, 100] width 18 height 6
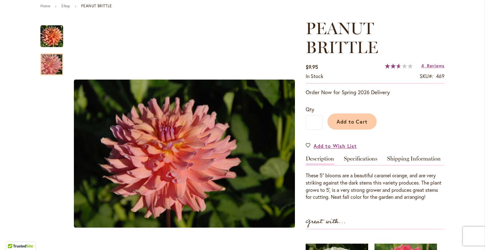
scroll to position [73, 0]
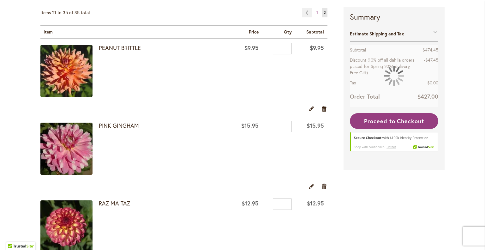
scroll to position [102, 0]
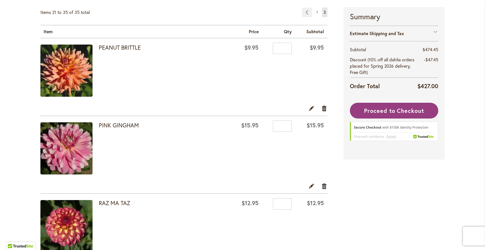
click at [323, 184] on link "Remove item" at bounding box center [325, 185] width 6 height 7
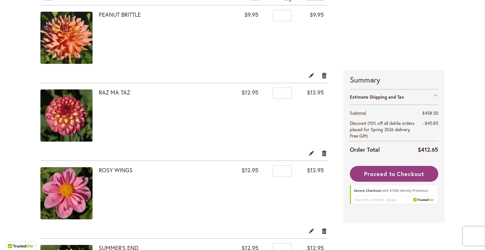
scroll to position [135, 0]
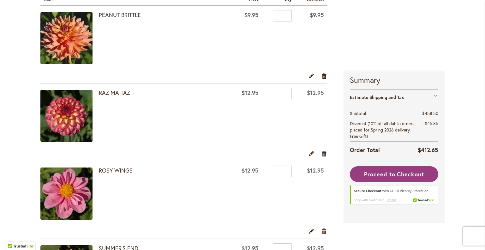
click at [322, 150] on link "Remove item" at bounding box center [325, 153] width 6 height 7
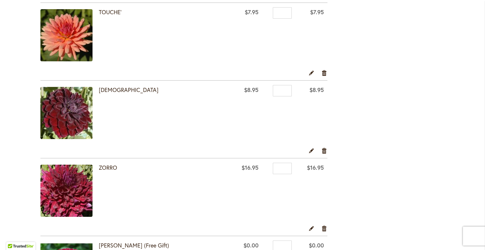
scroll to position [605, 0]
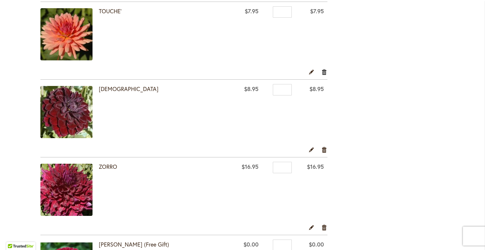
click at [322, 68] on link "Remove item" at bounding box center [325, 71] width 6 height 7
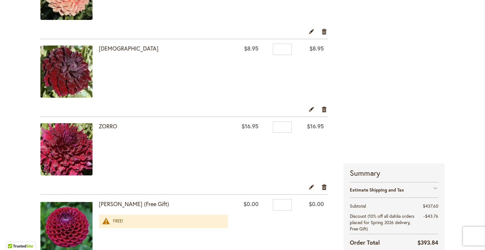
scroll to position [566, 0]
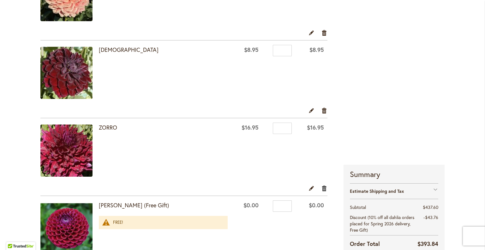
click at [322, 184] on link "Remove item" at bounding box center [325, 187] width 6 height 7
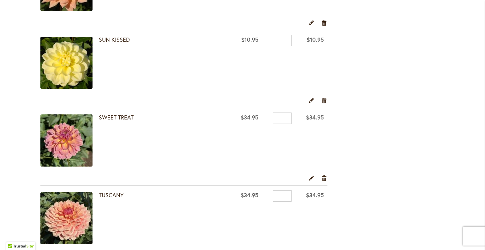
scroll to position [343, 0]
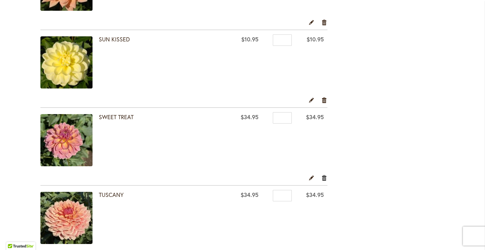
click at [322, 174] on link "Remove item" at bounding box center [325, 177] width 6 height 7
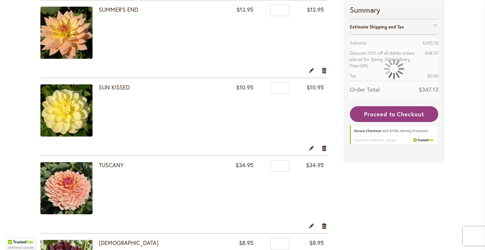
scroll to position [296, 0]
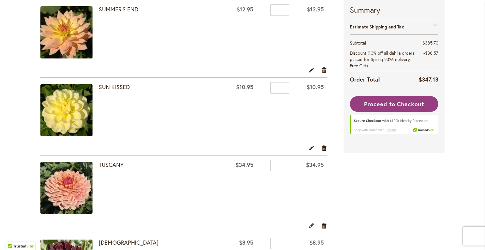
click at [79, 108] on img at bounding box center [66, 110] width 52 height 52
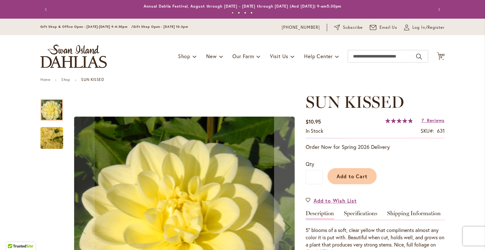
click at [49, 133] on img "SUN KISSED" at bounding box center [51, 138] width 45 height 34
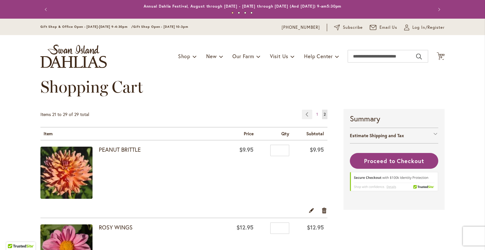
scroll to position [322, 0]
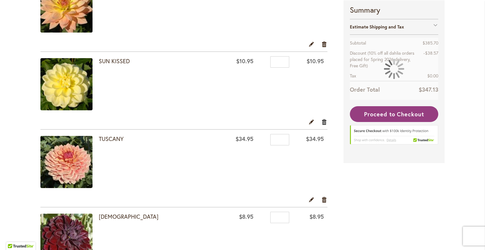
click at [322, 120] on link "Remove item" at bounding box center [325, 121] width 6 height 7
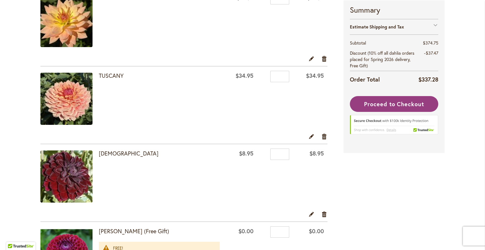
scroll to position [265, 0]
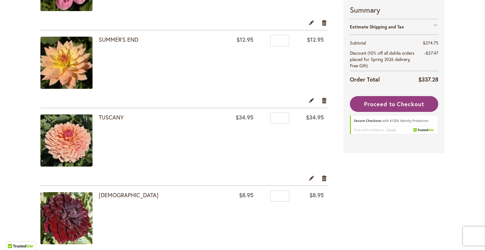
click at [63, 125] on img at bounding box center [66, 140] width 52 height 52
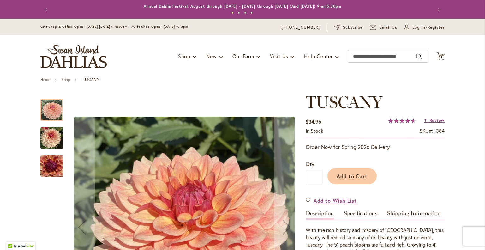
scroll to position [131, 0]
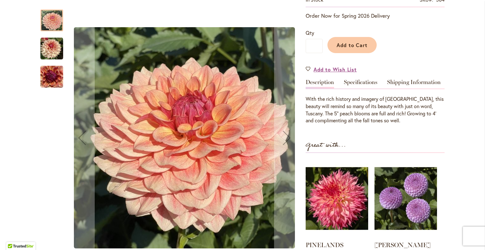
click at [53, 56] on img "TUSCANY" at bounding box center [51, 48] width 23 height 23
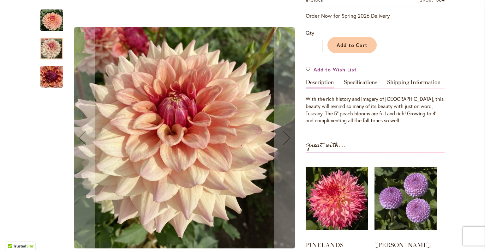
click at [52, 74] on img "TUSCANY" at bounding box center [51, 77] width 23 height 30
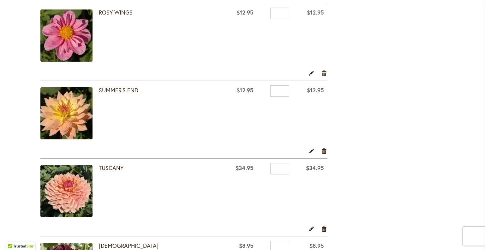
scroll to position [296, 0]
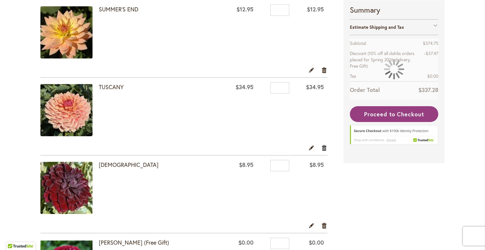
click at [322, 146] on link "Remove item" at bounding box center [325, 147] width 6 height 7
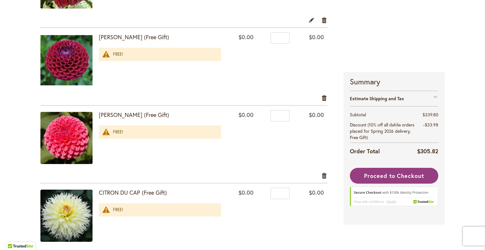
scroll to position [423, 0]
click at [116, 112] on strong "[PERSON_NAME] (Free Gift)" at bounding box center [160, 115] width 122 height 8
click at [129, 131] on div "FREE!" at bounding box center [164, 132] width 102 height 6
click at [322, 176] on link "Remove item" at bounding box center [325, 175] width 6 height 7
click at [322, 95] on link "Remove item" at bounding box center [325, 97] width 6 height 7
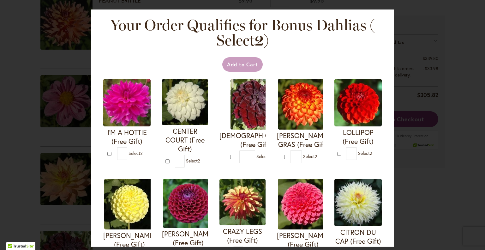
scroll to position [179, 0]
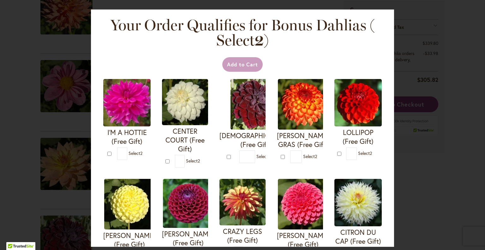
click at [18, 107] on div "Your Order Qualifies for Bonus Dahlias ( Select 2 ) Add to Cart I'M A HOTTIE (F…" at bounding box center [242, 125] width 485 height 250
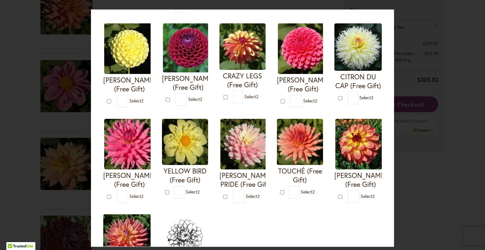
scroll to position [299, 0]
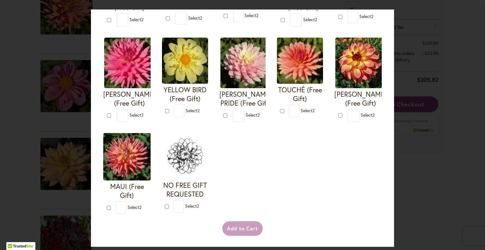
click at [220, 88] on img at bounding box center [245, 63] width 51 height 51
type input "*"
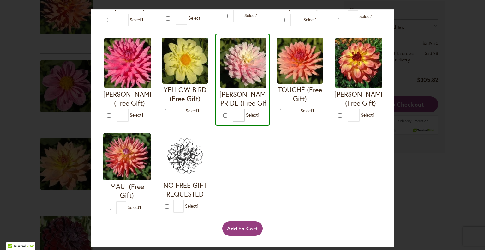
click at [151, 133] on img at bounding box center [126, 156] width 47 height 47
type input "*"
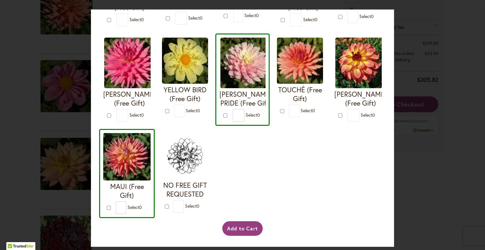
scroll to position [328, 0]
click at [235, 228] on button "Add to Cart" at bounding box center [242, 228] width 41 height 15
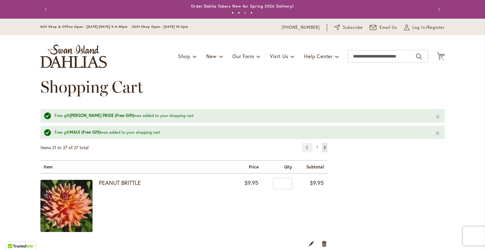
click at [316, 148] on span "1" at bounding box center [317, 147] width 2 height 5
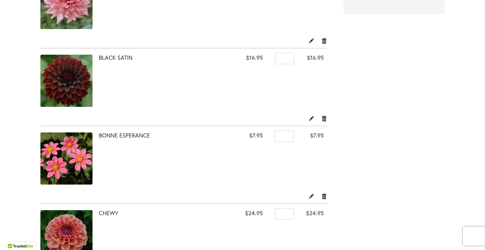
scroll to position [249, 0]
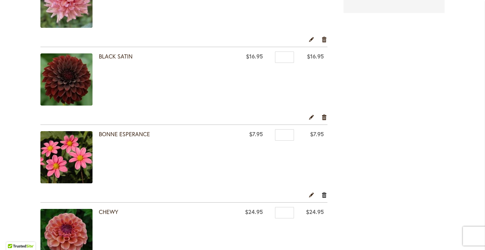
click at [322, 191] on link "Remove item" at bounding box center [325, 194] width 6 height 7
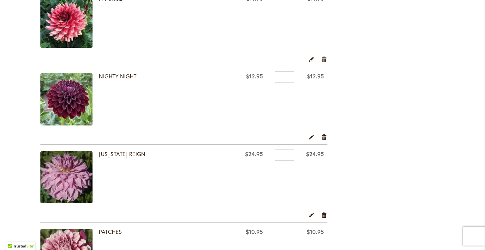
scroll to position [1316, 0]
click at [322, 211] on link "Remove item" at bounding box center [325, 214] width 6 height 7
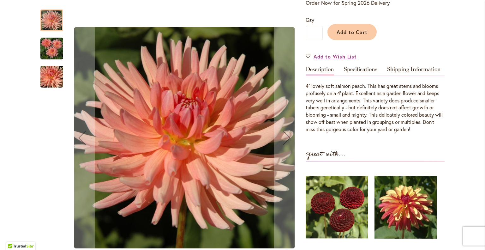
scroll to position [195, 0]
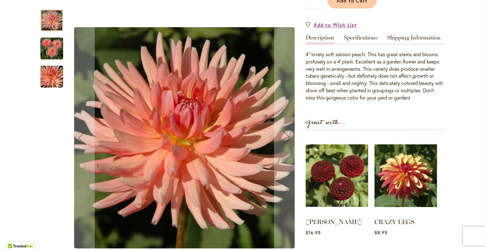
click at [43, 47] on img "HEATHER MARIE" at bounding box center [51, 48] width 23 height 23
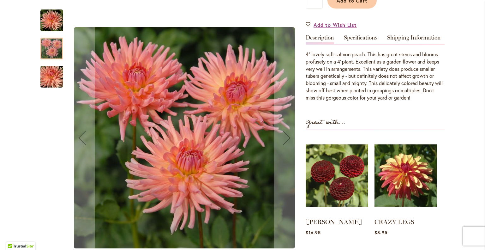
click at [57, 93] on div at bounding box center [51, 98] width 23 height 190
click at [54, 82] on img "HEATHER MARIE" at bounding box center [51, 77] width 45 height 30
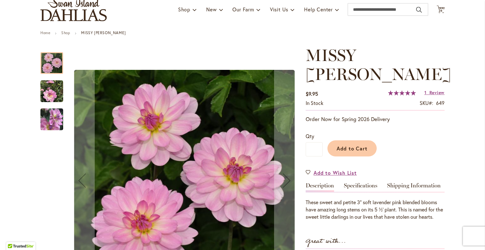
scroll to position [47, 0]
click at [47, 90] on img "MISSY SUE" at bounding box center [51, 91] width 23 height 23
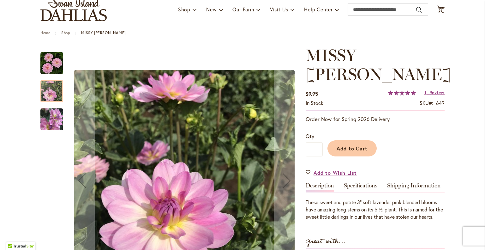
click at [47, 112] on img "MISSY SUE" at bounding box center [51, 118] width 23 height 23
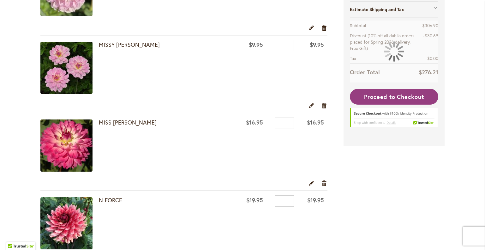
scroll to position [1122, 0]
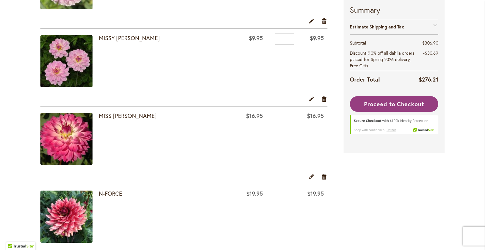
click at [0, 250] on div at bounding box center [0, 250] width 0 height 0
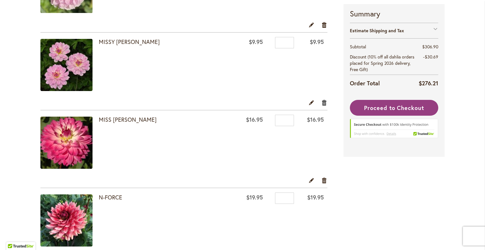
click at [322, 99] on link "Remove item" at bounding box center [325, 102] width 6 height 7
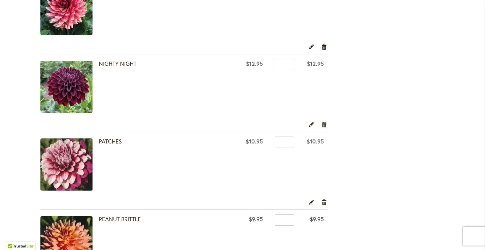
scroll to position [1178, 0]
